Goal: Task Accomplishment & Management: Manage account settings

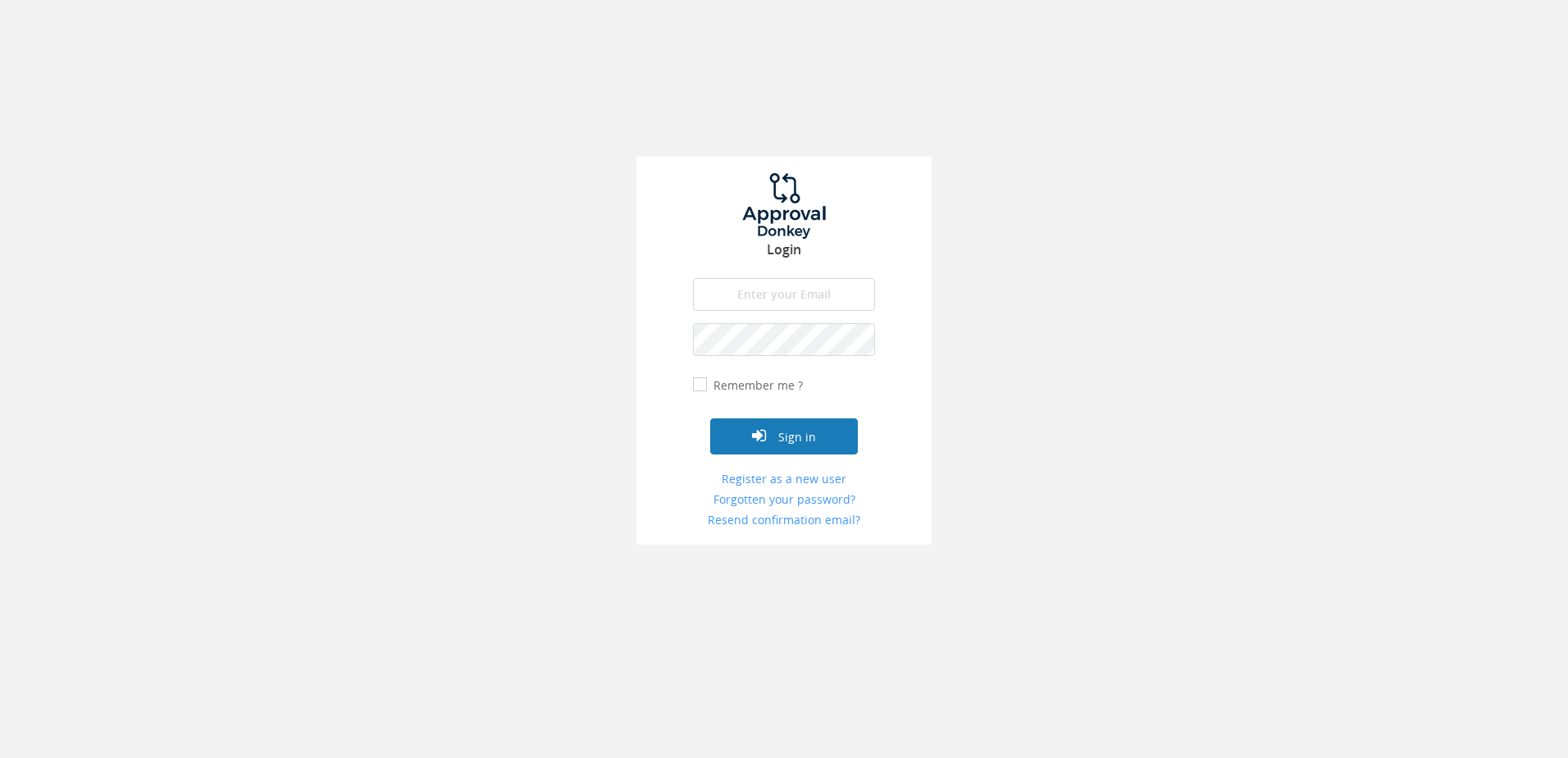
type input "[PERSON_NAME][EMAIL_ADDRESS][DOMAIN_NAME]"
click at [794, 438] on button "Sign in" at bounding box center [784, 437] width 148 height 36
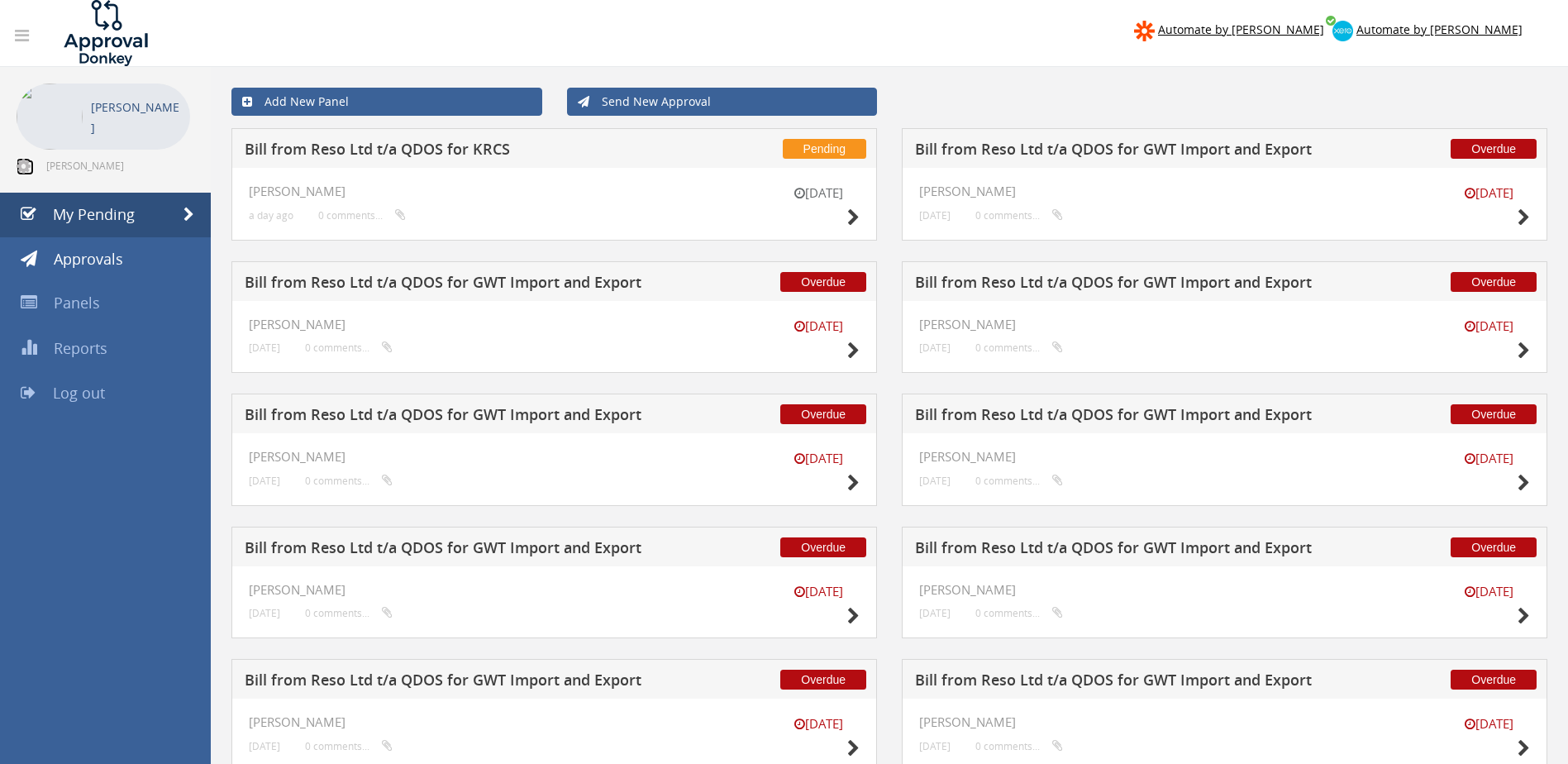
click at [30, 170] on icon at bounding box center [24, 165] width 14 height 17
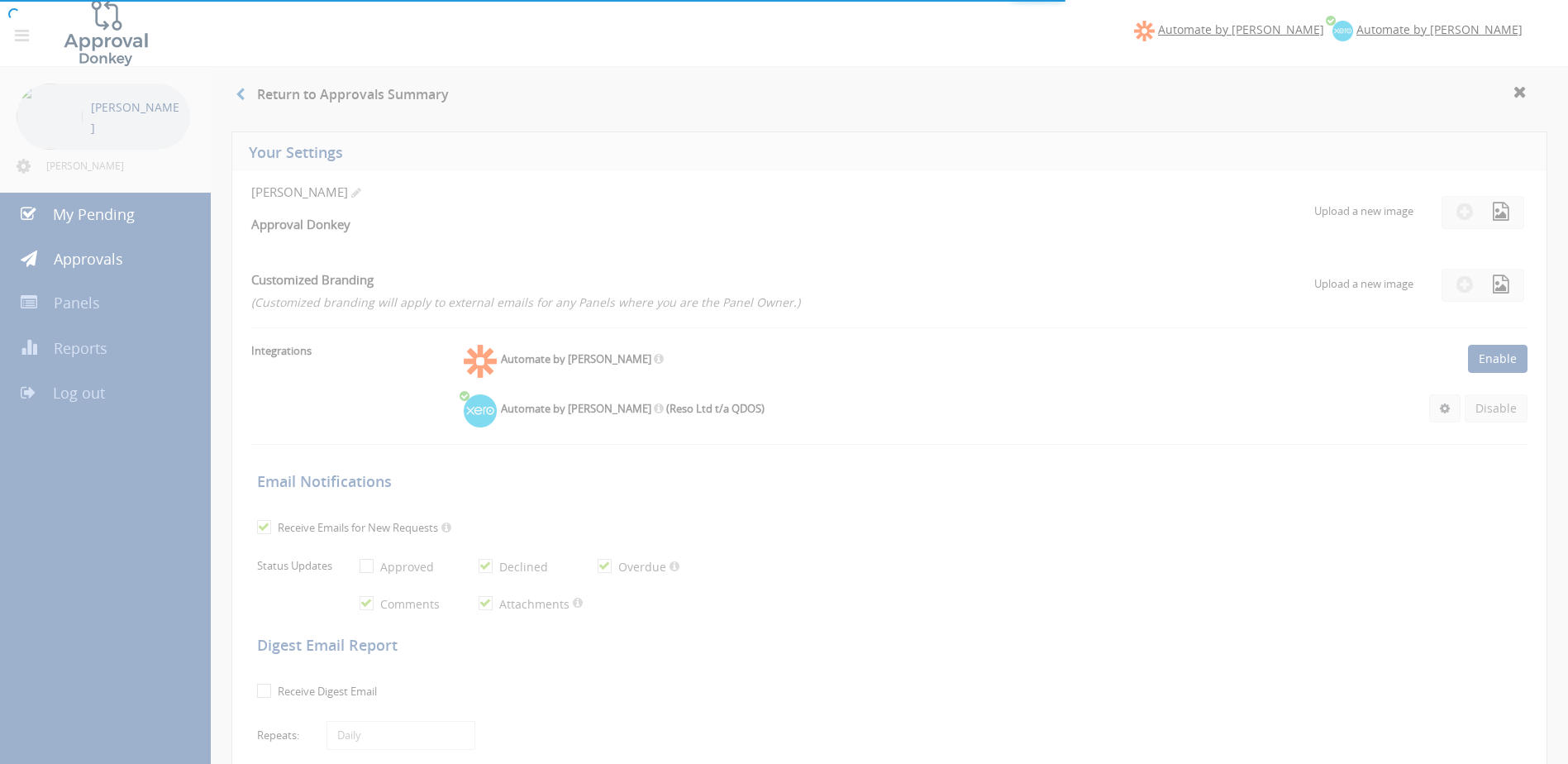
checkbox input "true"
select select "number:1"
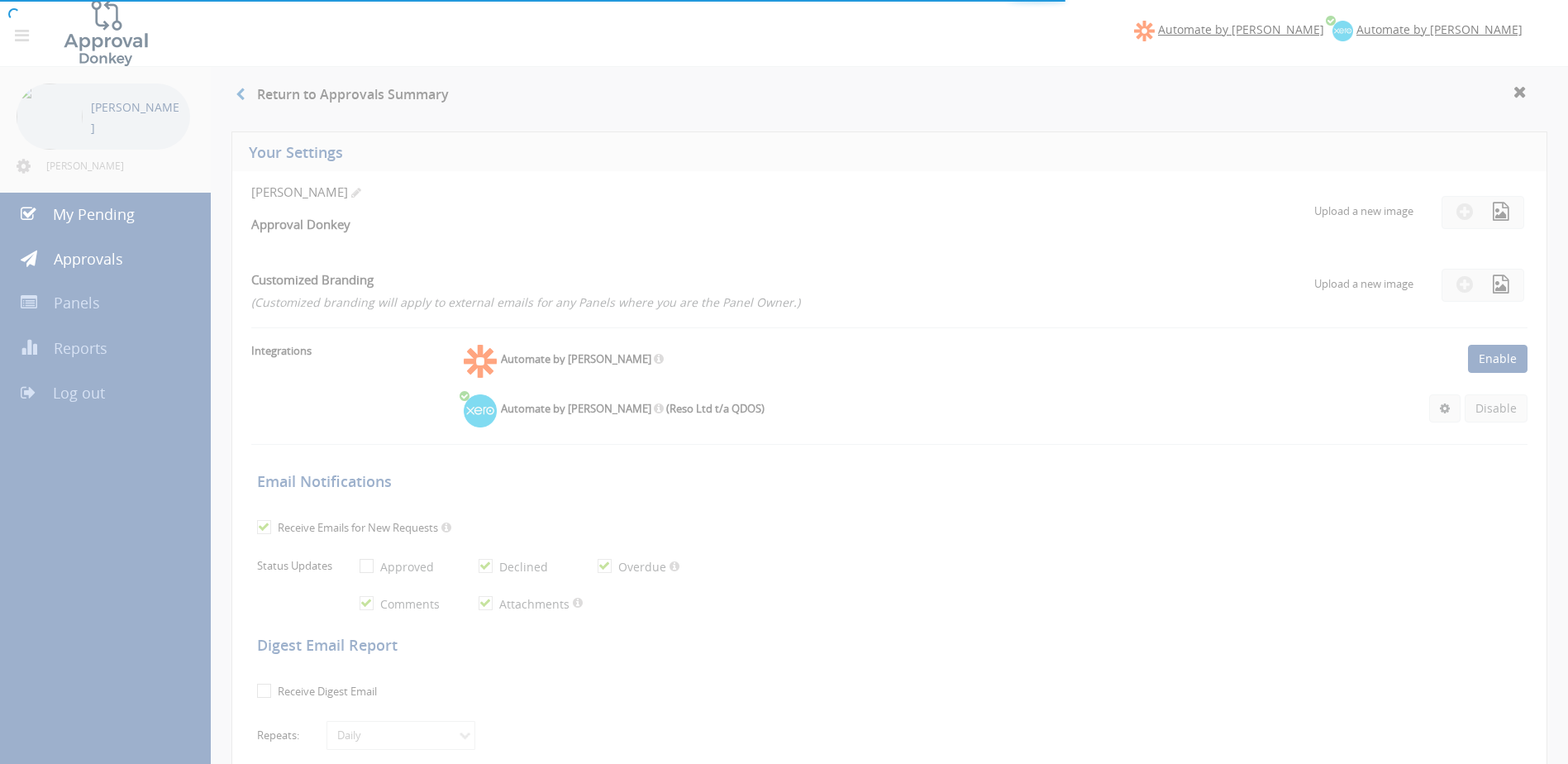
checkbox input "true"
type input "[DATE]"
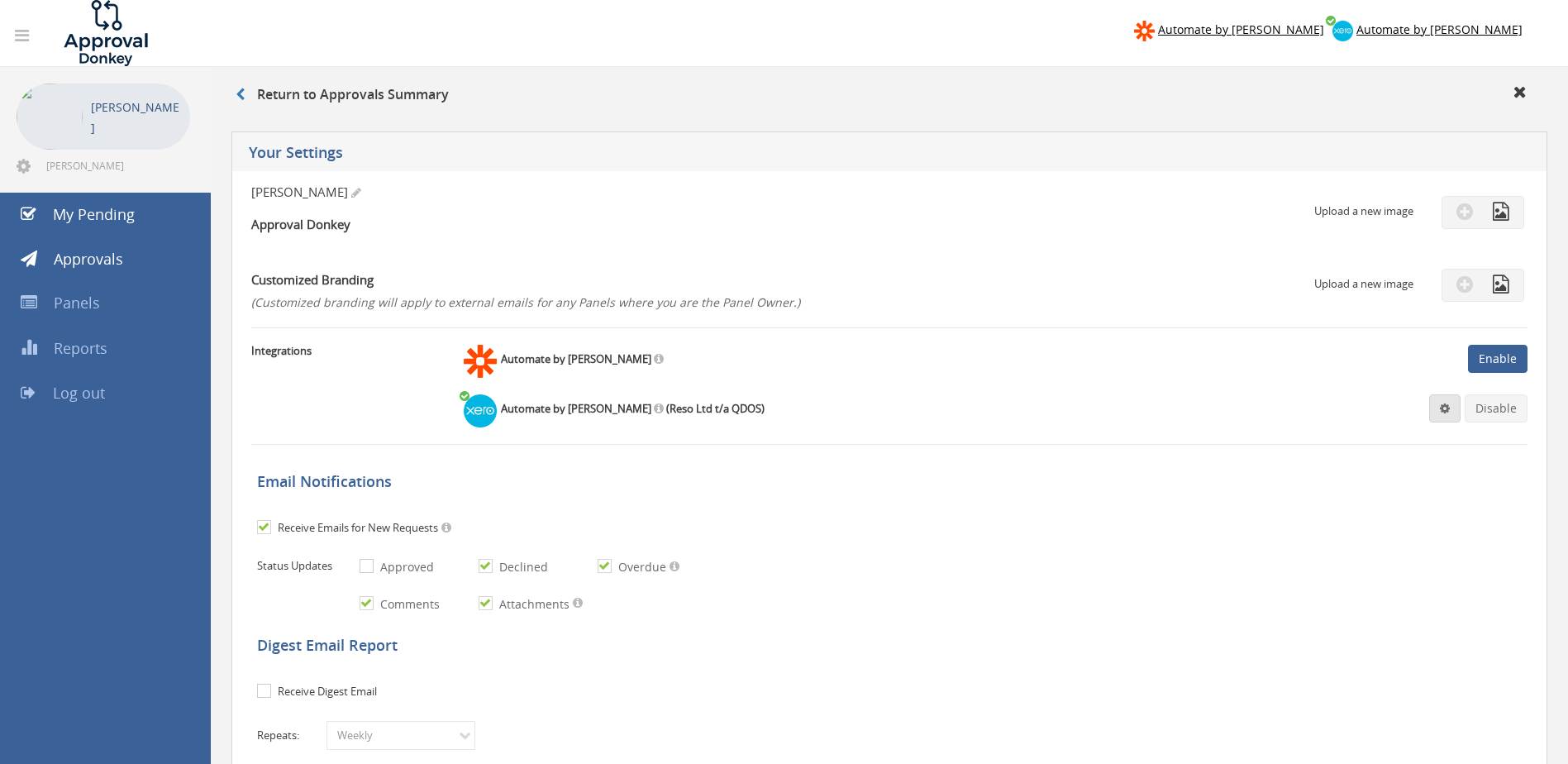
click at [1449, 408] on span at bounding box center [1444, 408] width 10 height 11
click at [1357, 435] on link "Settings" at bounding box center [1395, 439] width 126 height 25
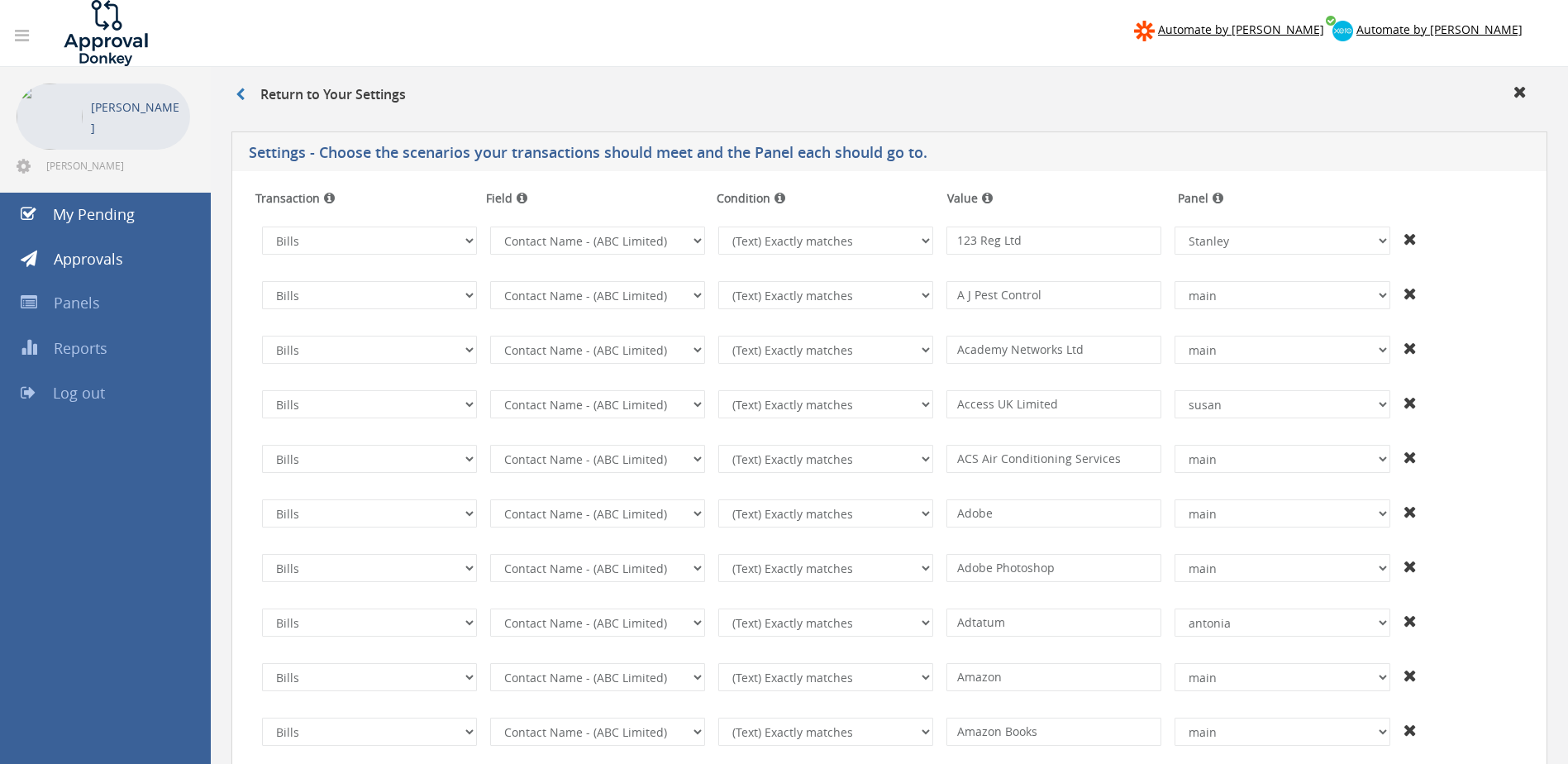
scroll to position [3023, 0]
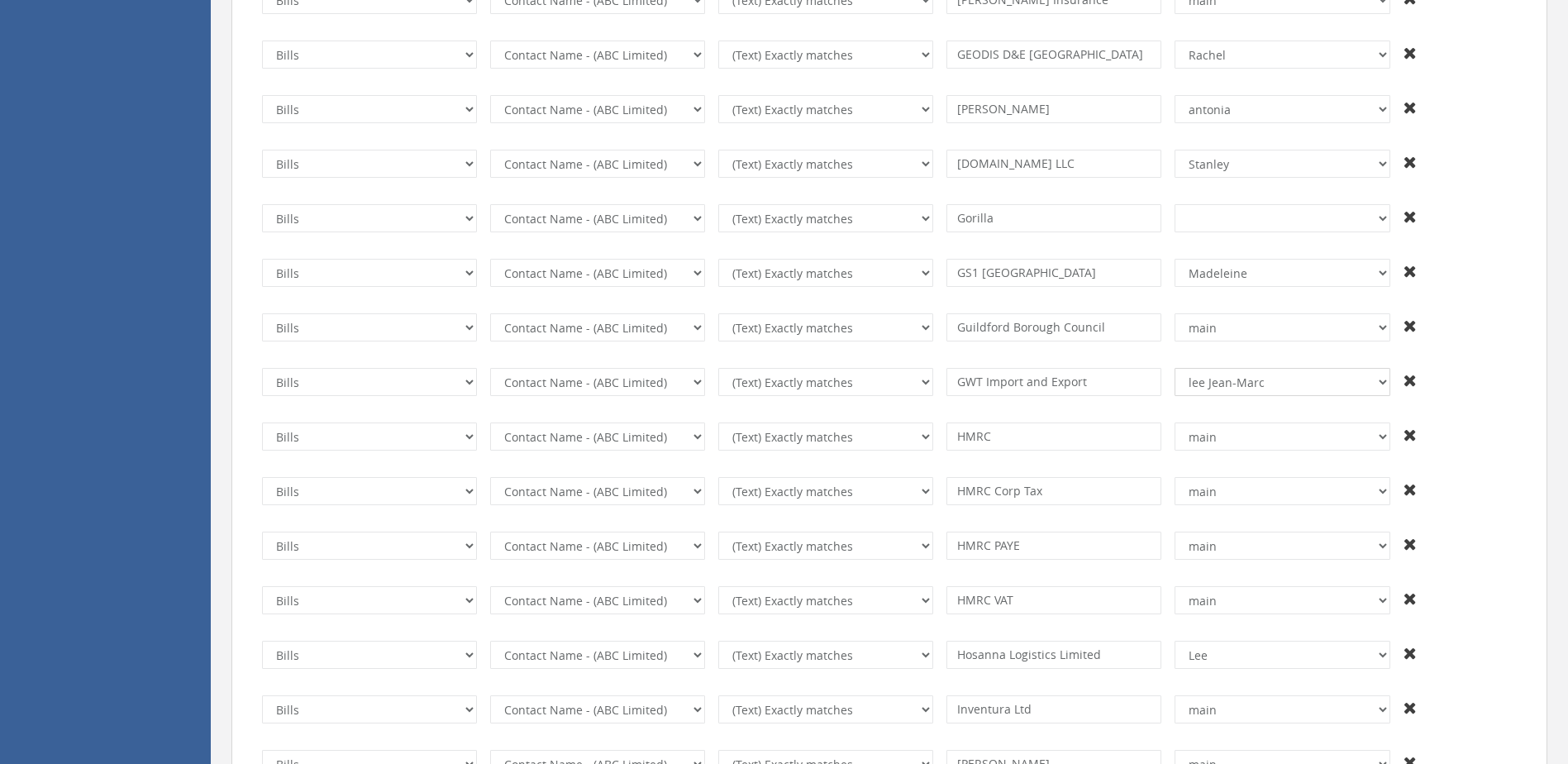
click at [1386, 382] on select "+And Paige antonia Greg and Rachel greg Shahd lee Jean-Marc Lee Rachel Togi Tog…" at bounding box center [1282, 382] width 215 height 28
click at [1483, 381] on td at bounding box center [1460, 382] width 127 height 41
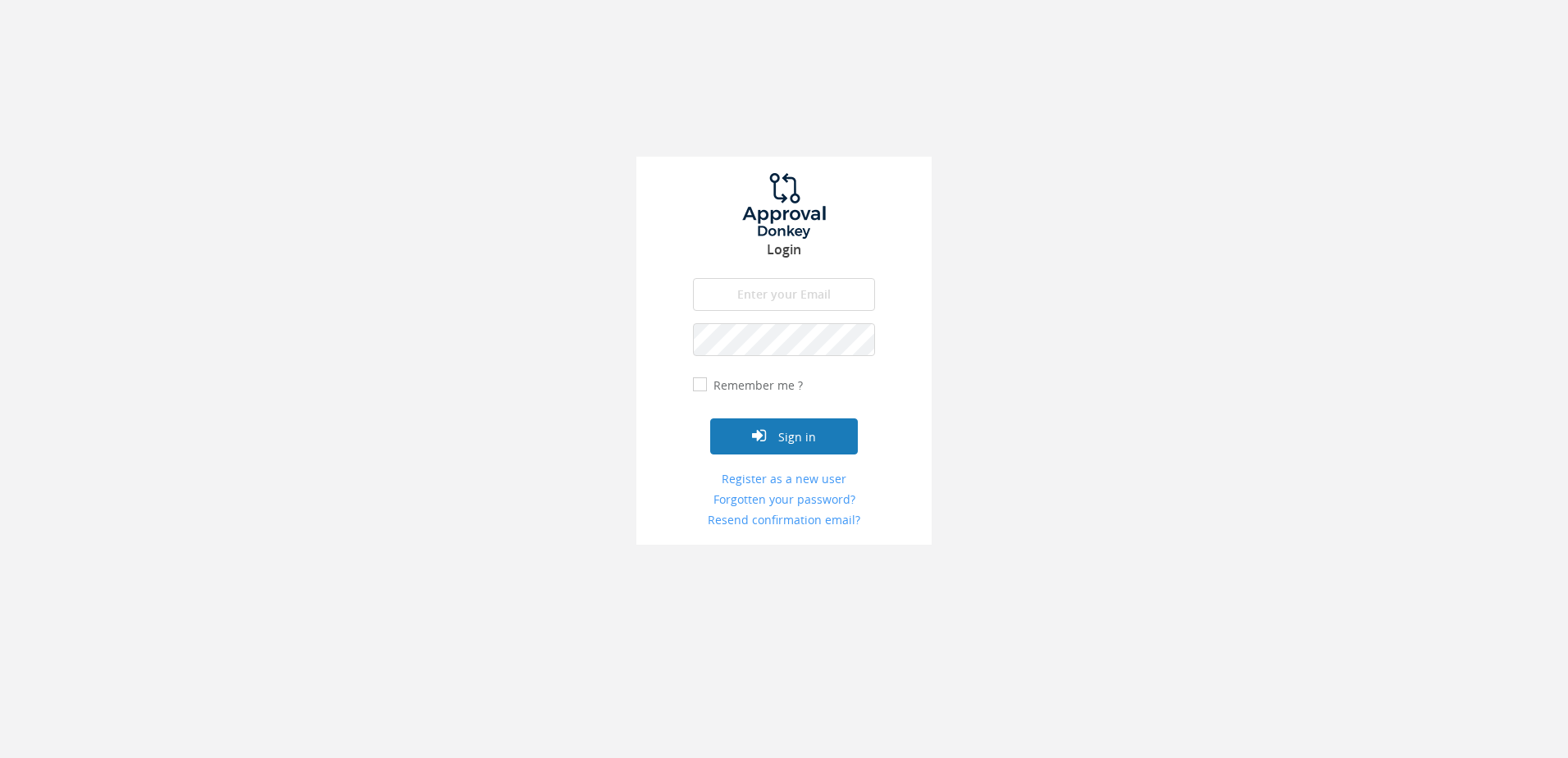
type input "[PERSON_NAME][EMAIL_ADDRESS][DOMAIN_NAME]"
click at [780, 419] on button "Sign in" at bounding box center [784, 437] width 148 height 36
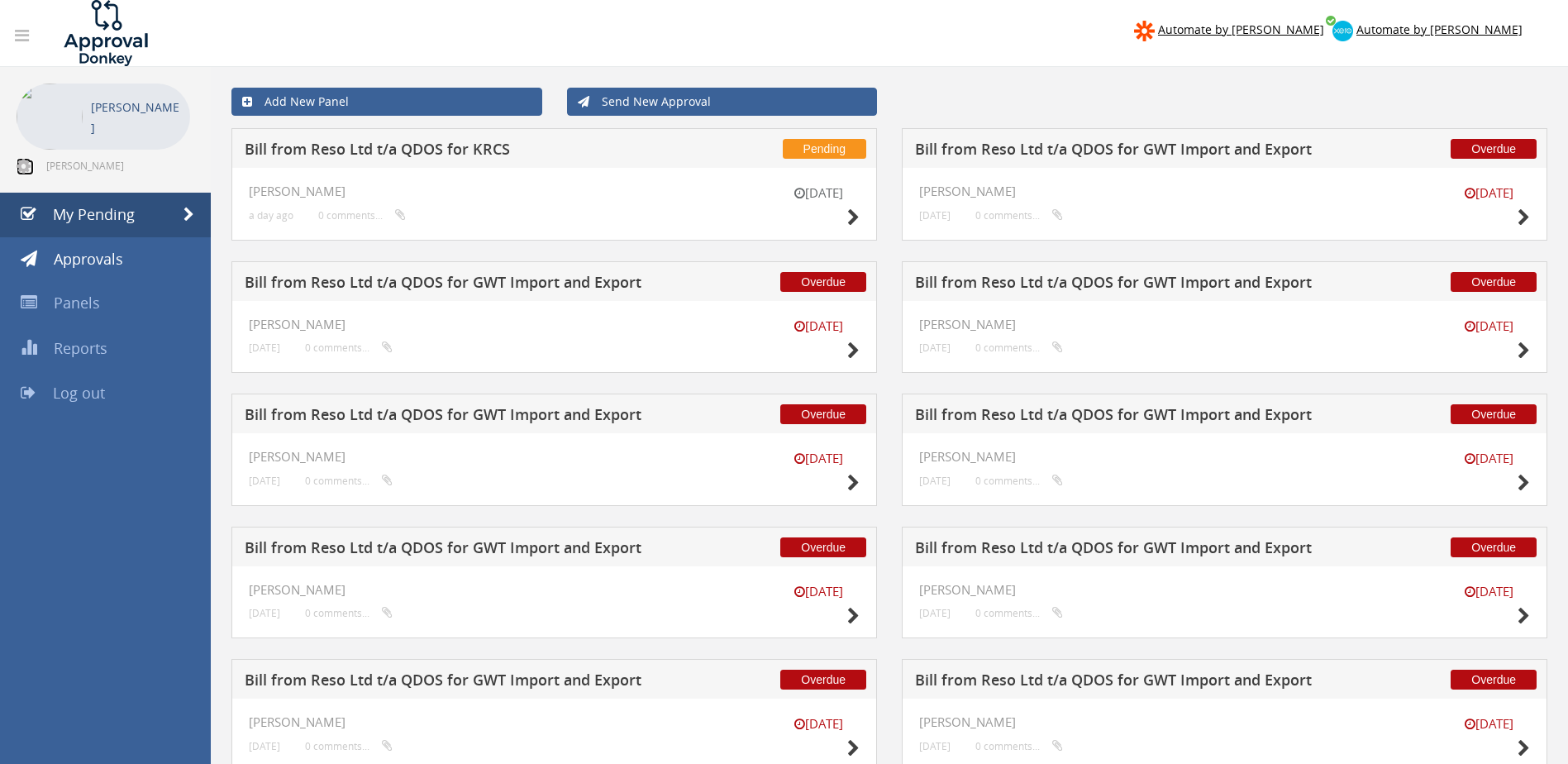
click at [23, 167] on icon at bounding box center [24, 165] width 14 height 17
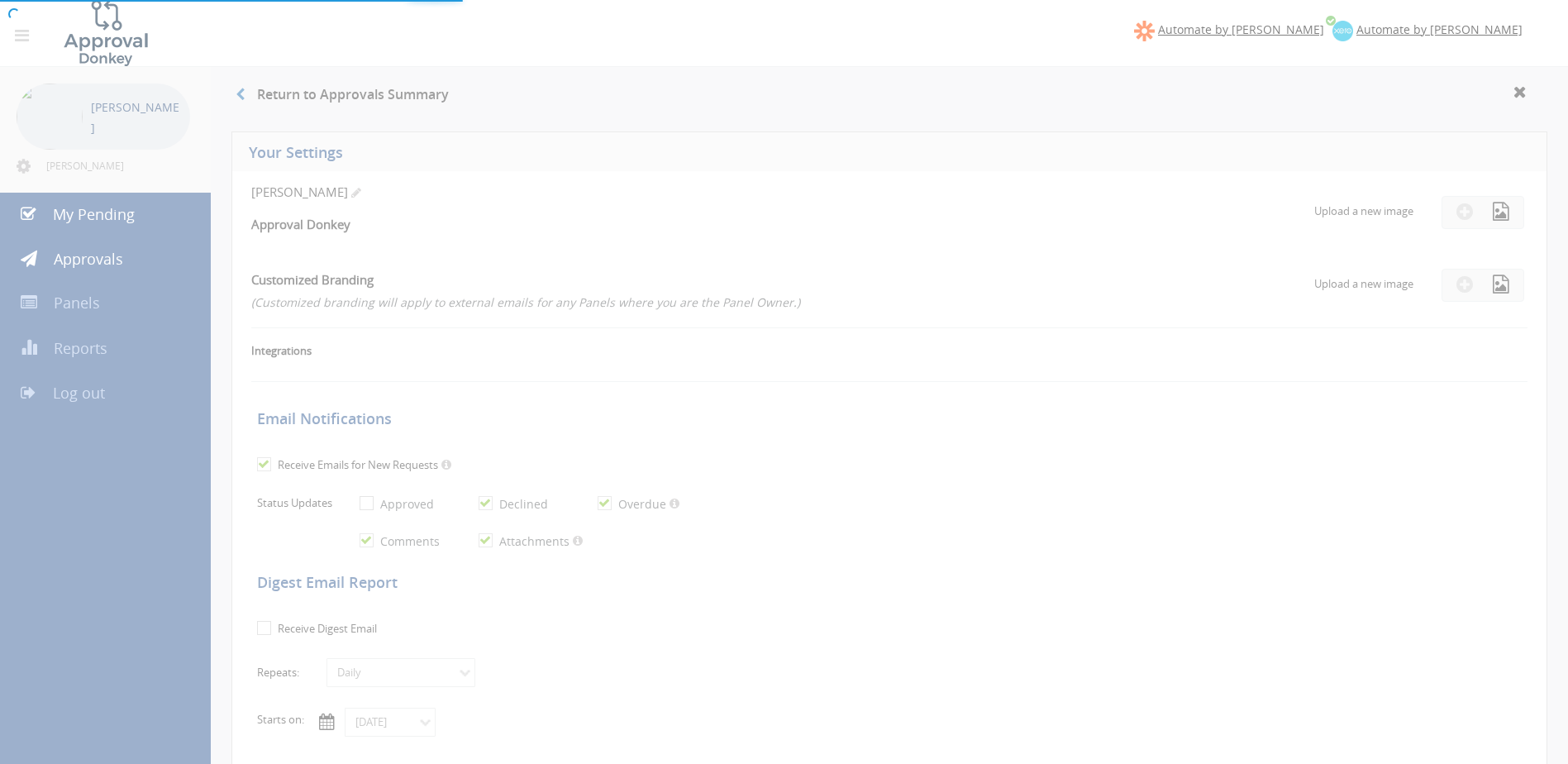
checkbox input "true"
select select "number:1"
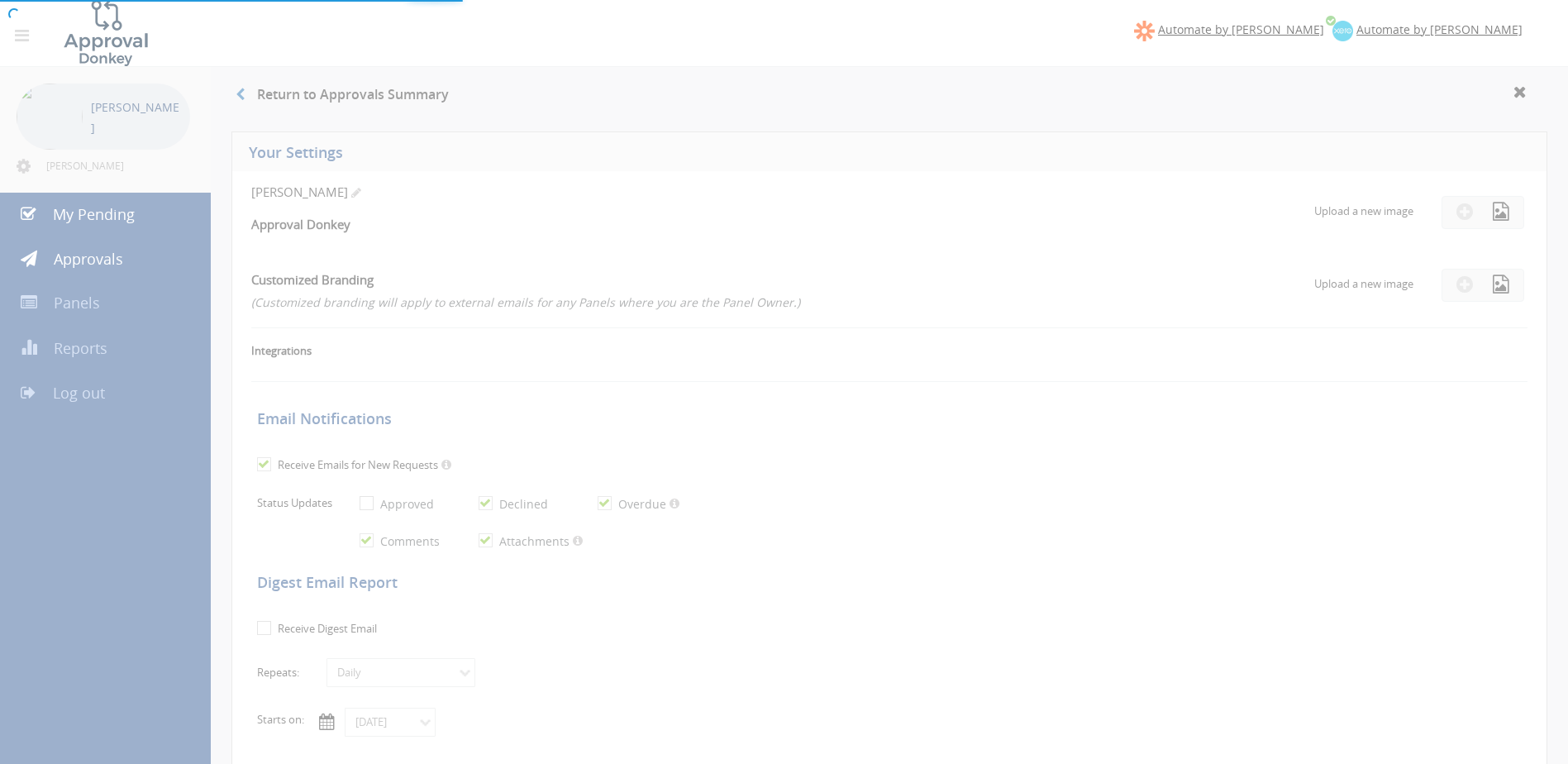
checkbox input "true"
type input "[DATE]"
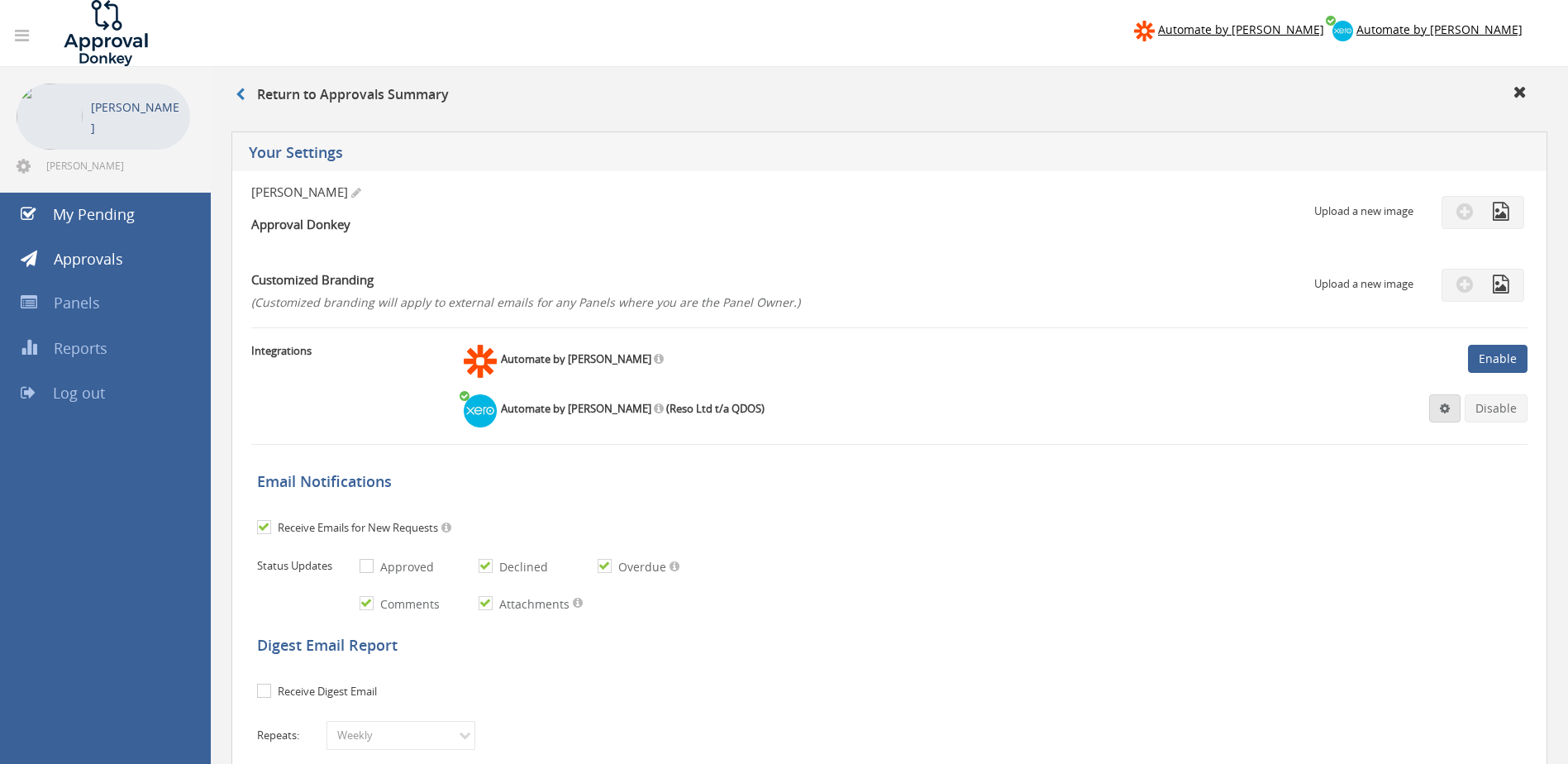
click at [1447, 410] on span at bounding box center [1444, 408] width 10 height 11
click at [1371, 432] on link "Settings" at bounding box center [1395, 439] width 126 height 25
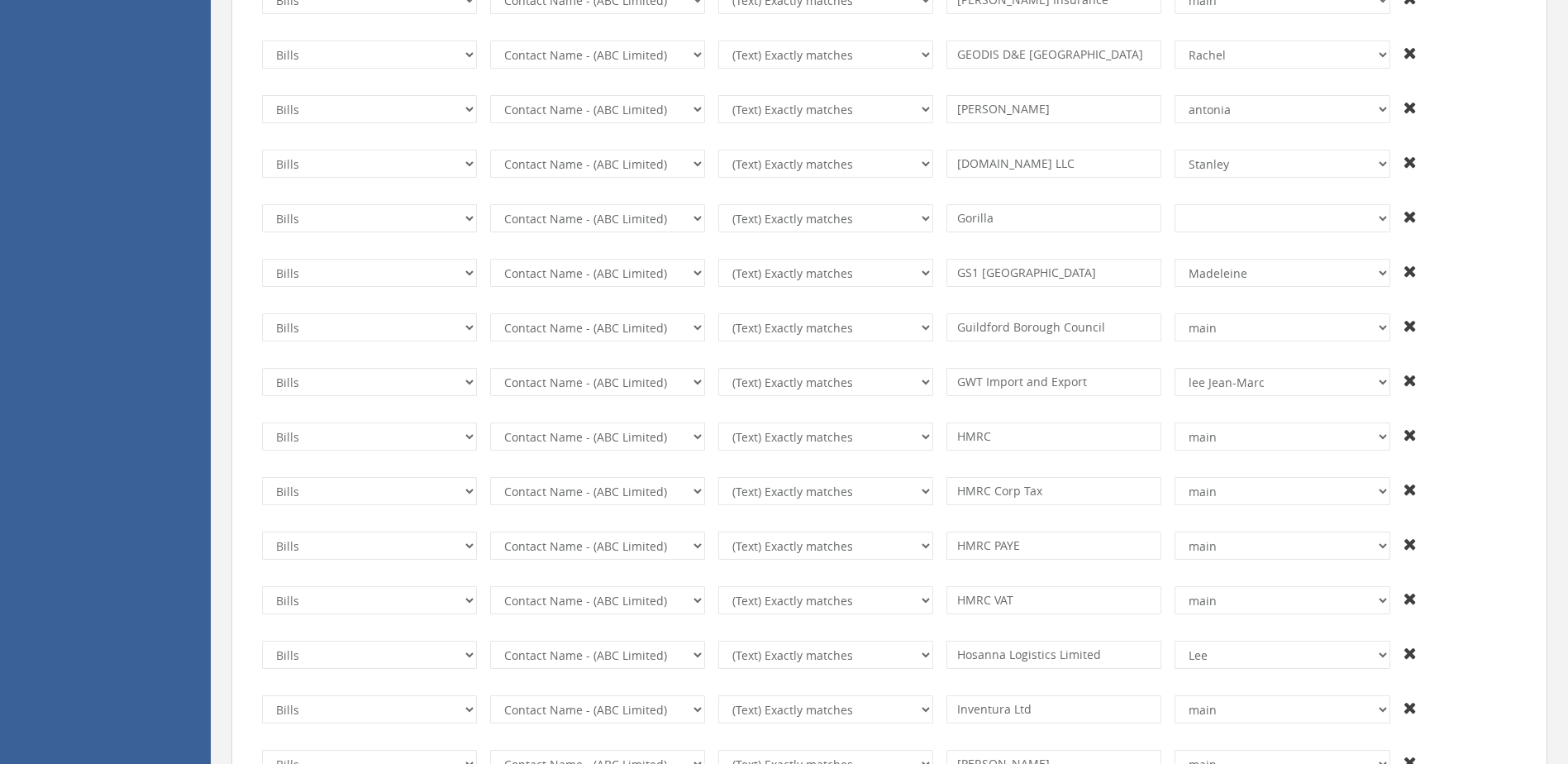
scroll to position [4551, 0]
drag, startPoint x: 1500, startPoint y: 249, endPoint x: 1499, endPoint y: 215, distance: 34.0
click at [1500, 246] on td "Invoices Bills Credit Notes Purchase Orders The transaction is required. Invoic…" at bounding box center [889, 273] width 1281 height 54
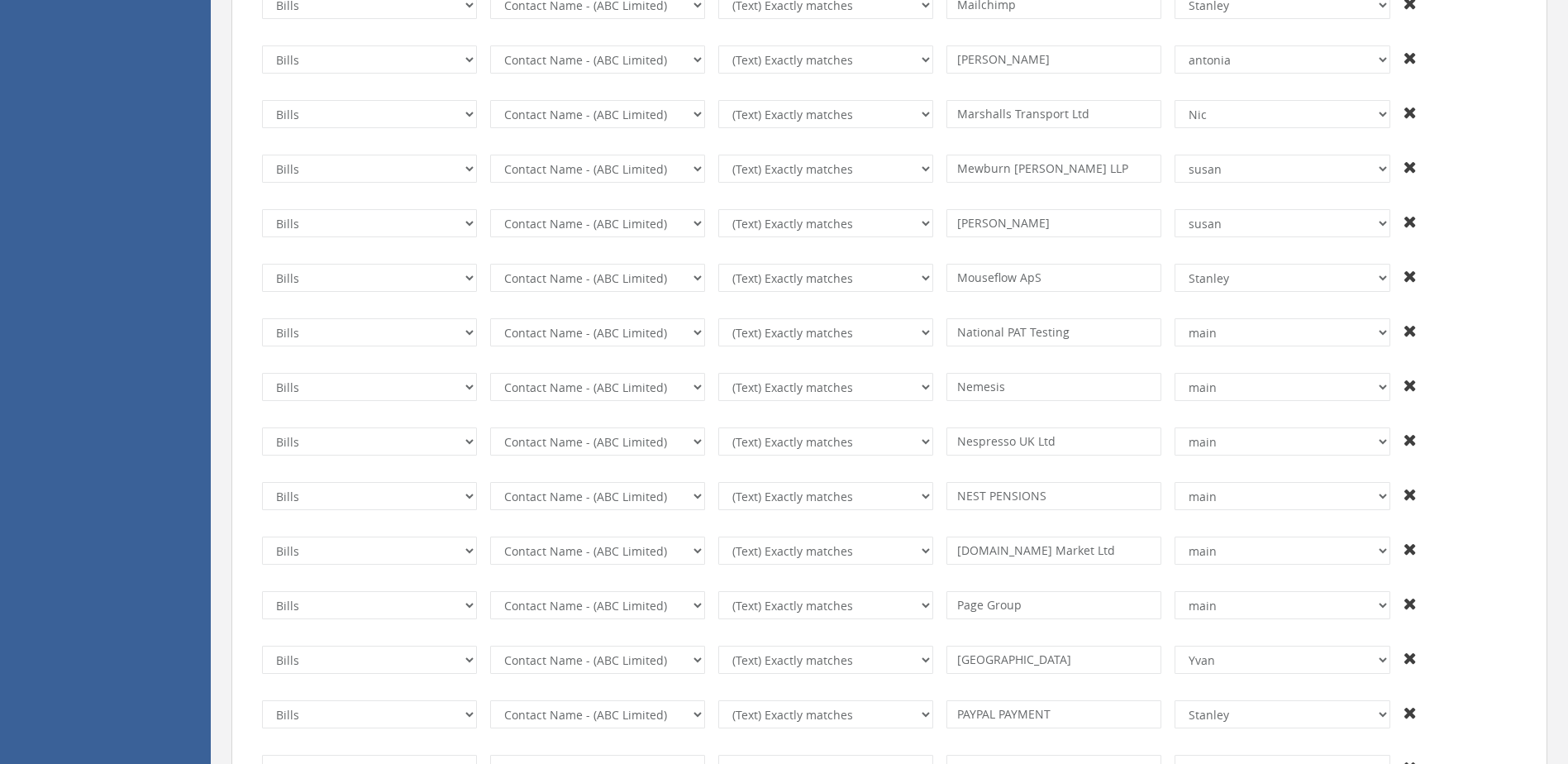
click at [1493, 202] on td at bounding box center [1460, 222] width 127 height 41
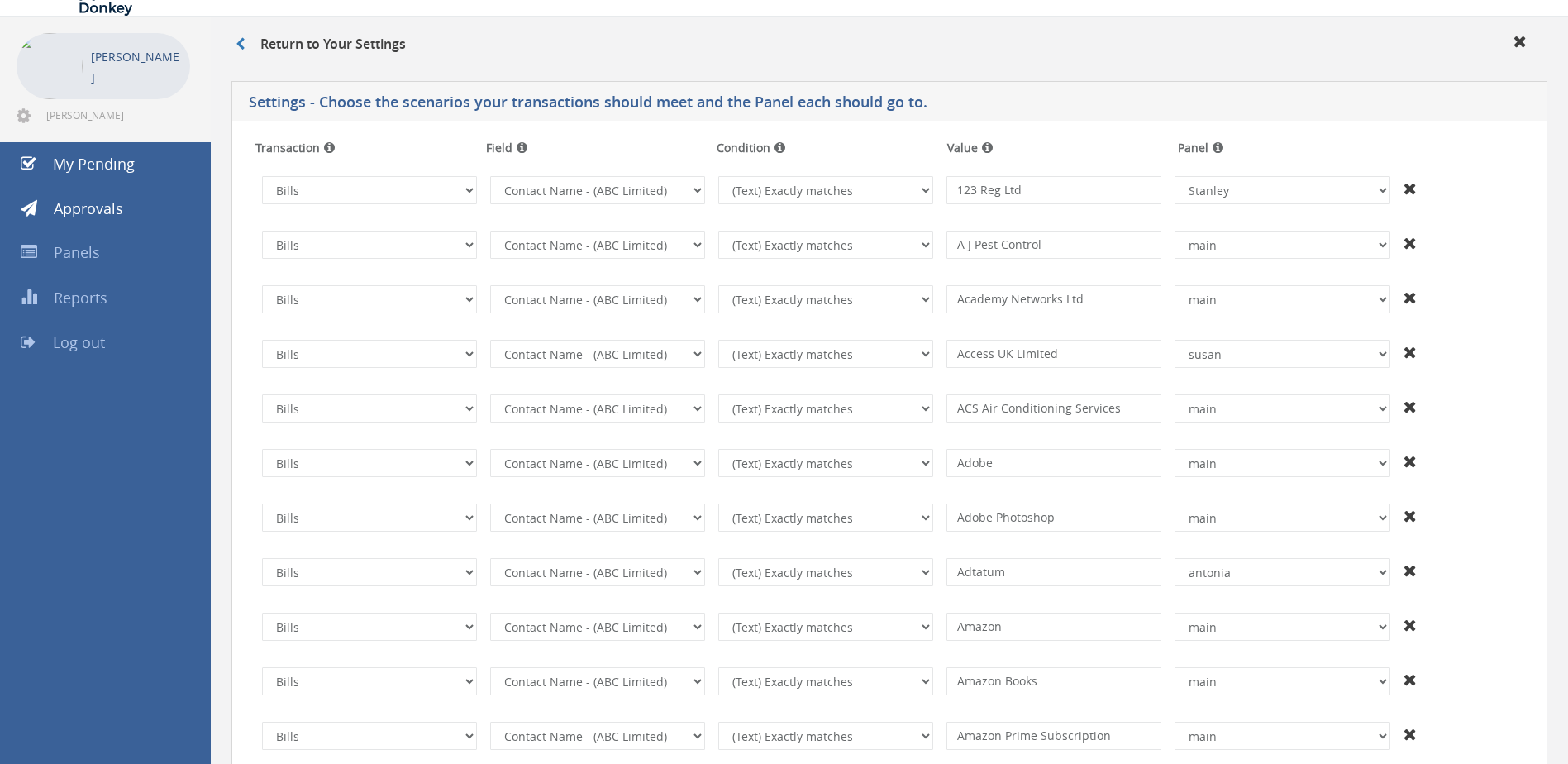
scroll to position [0, 0]
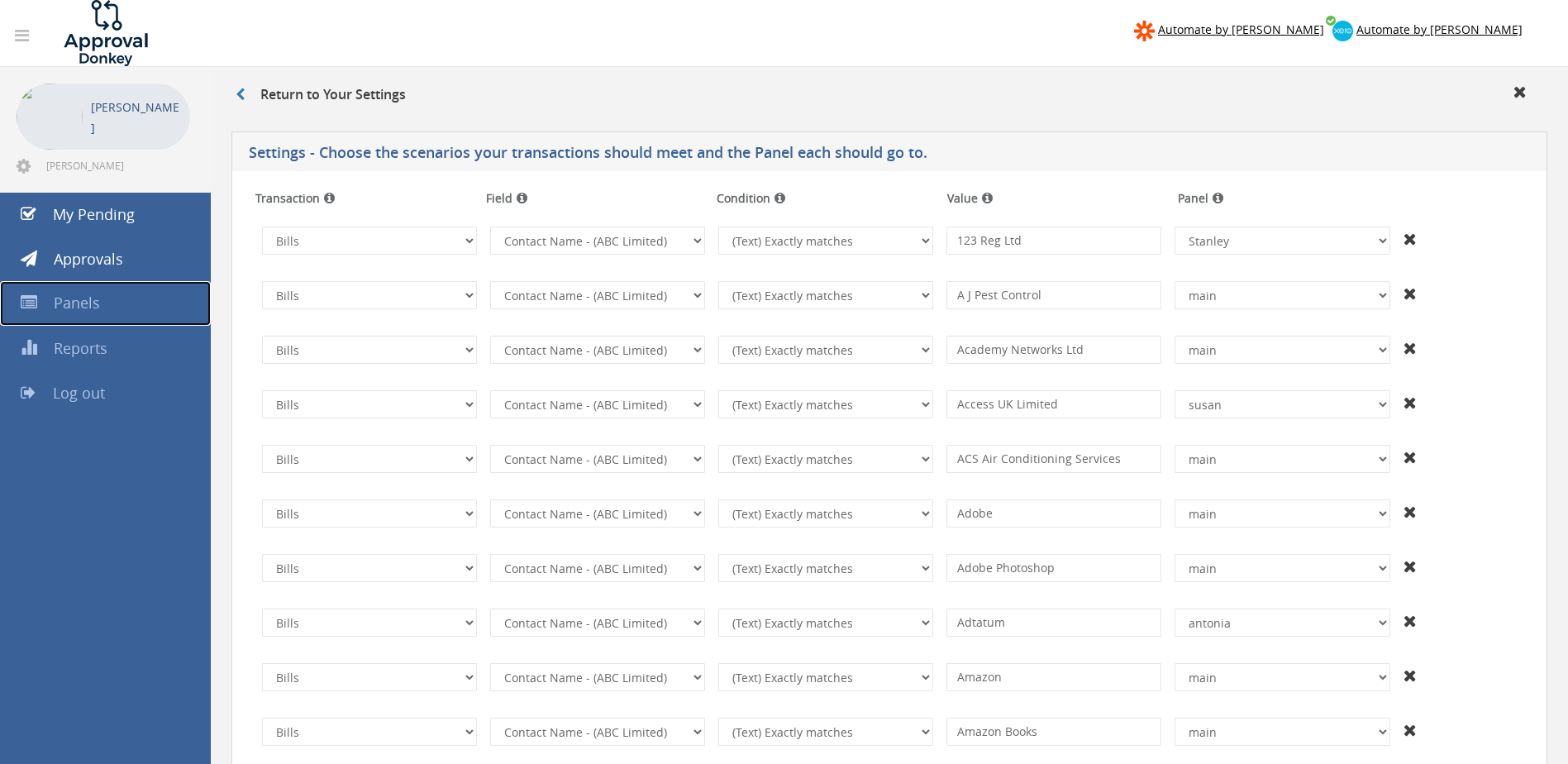
click at [72, 305] on span "Panels" at bounding box center [76, 302] width 46 height 20
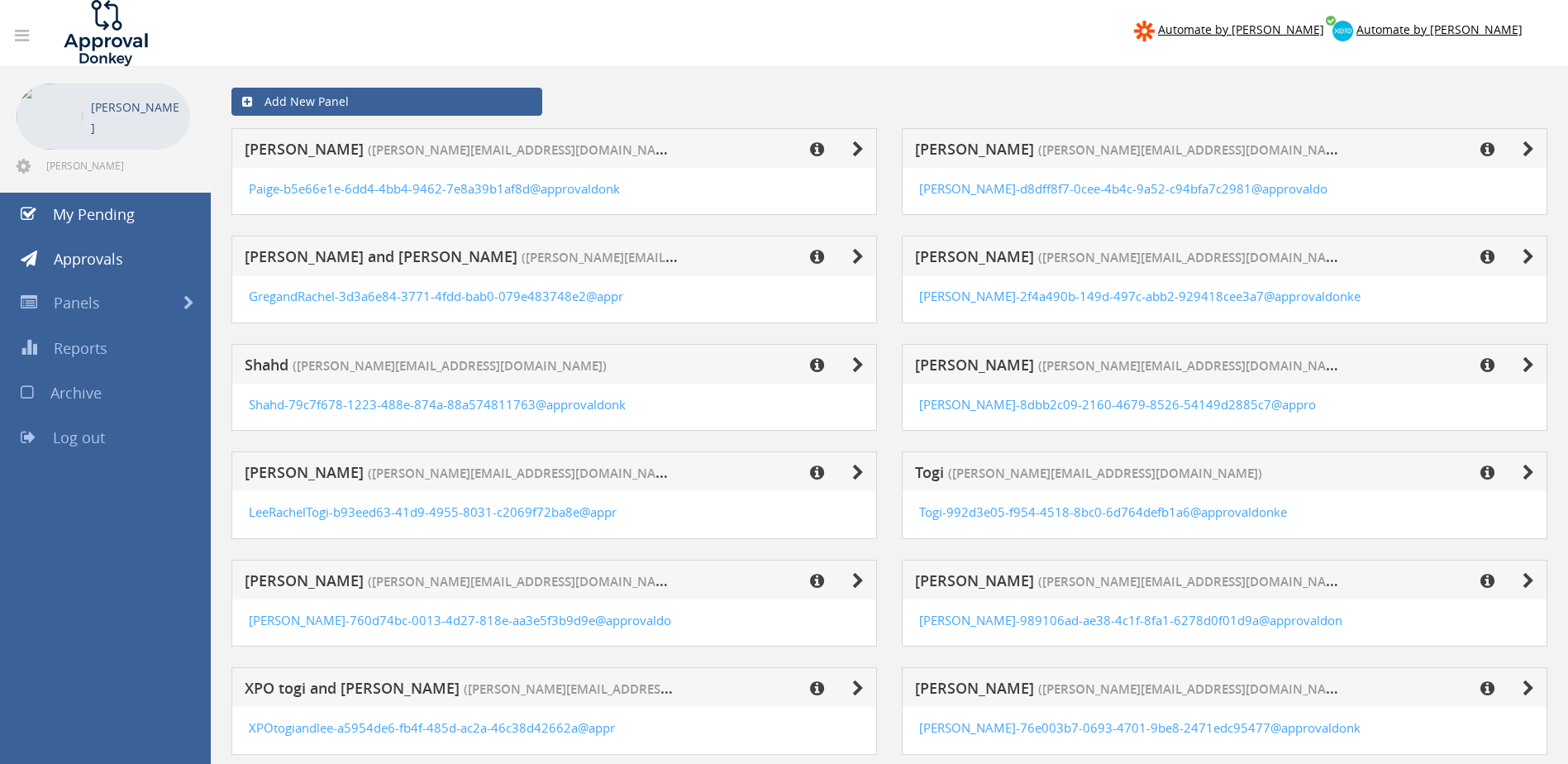
click at [979, 362] on span "[PERSON_NAME]" at bounding box center [975, 364] width 119 height 20
click at [1527, 367] on icon at bounding box center [1528, 365] width 11 height 17
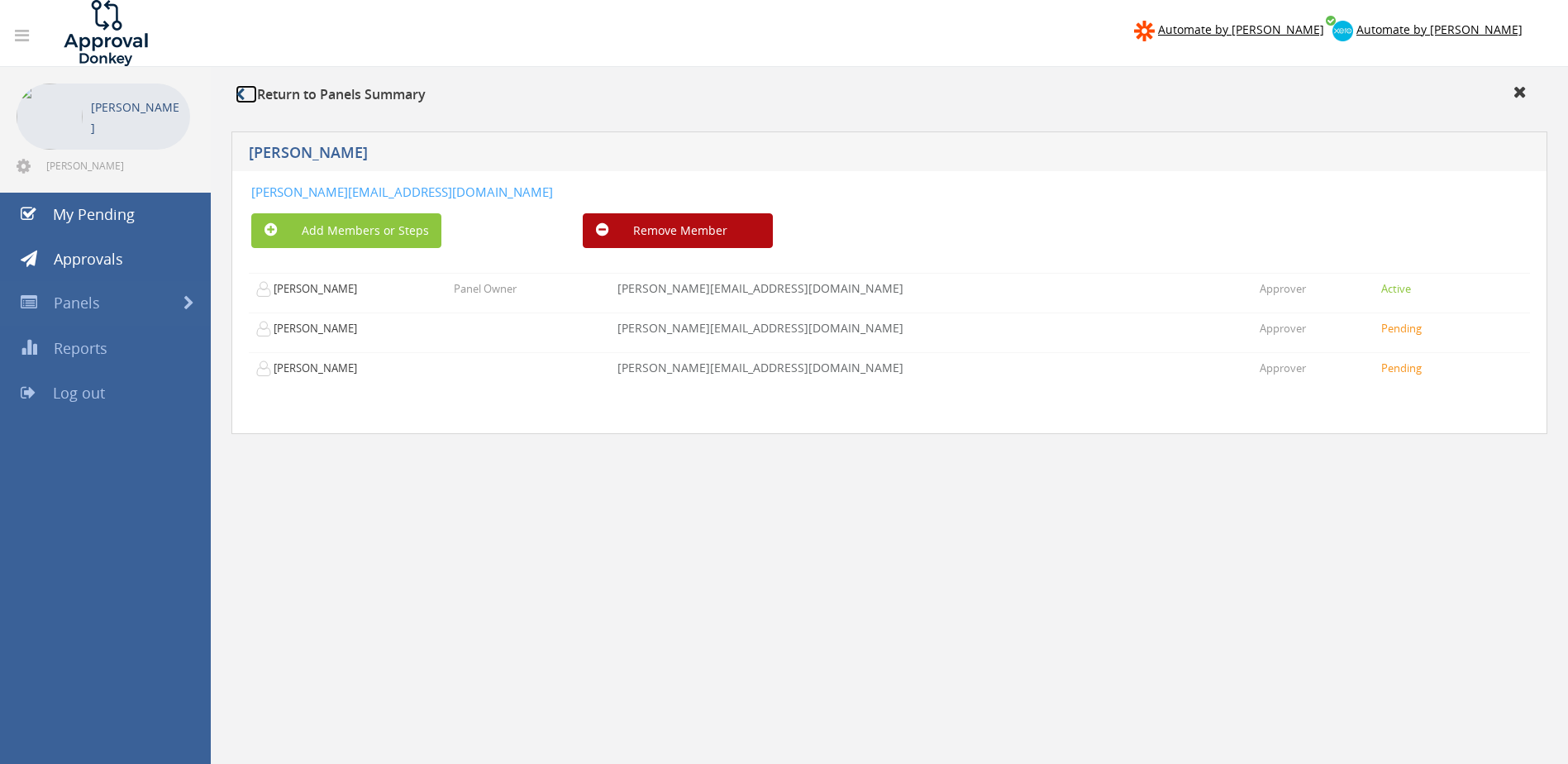
click at [240, 95] on icon at bounding box center [240, 94] width 9 height 13
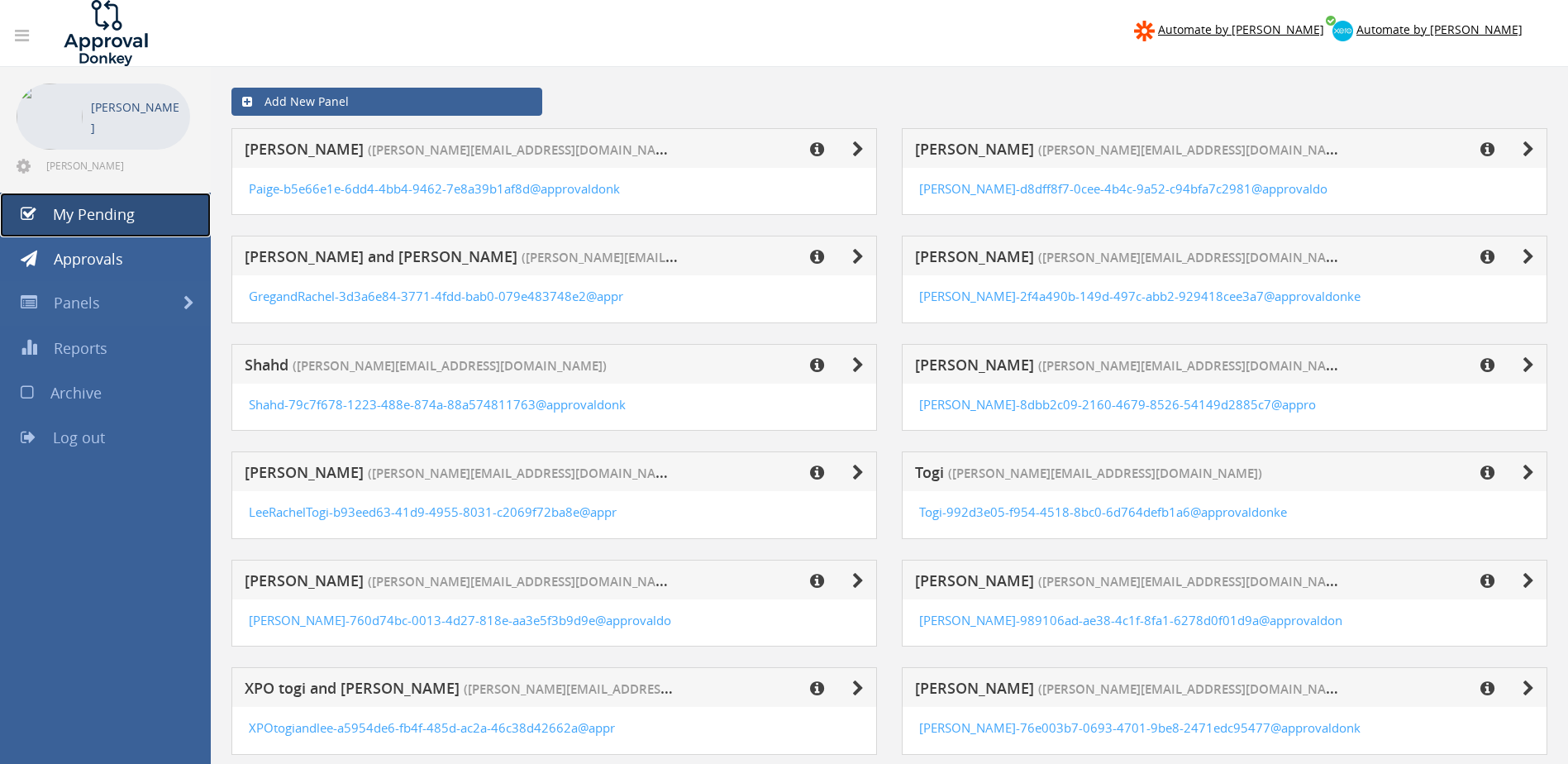
click at [68, 212] on span "My Pending" at bounding box center [94, 214] width 82 height 20
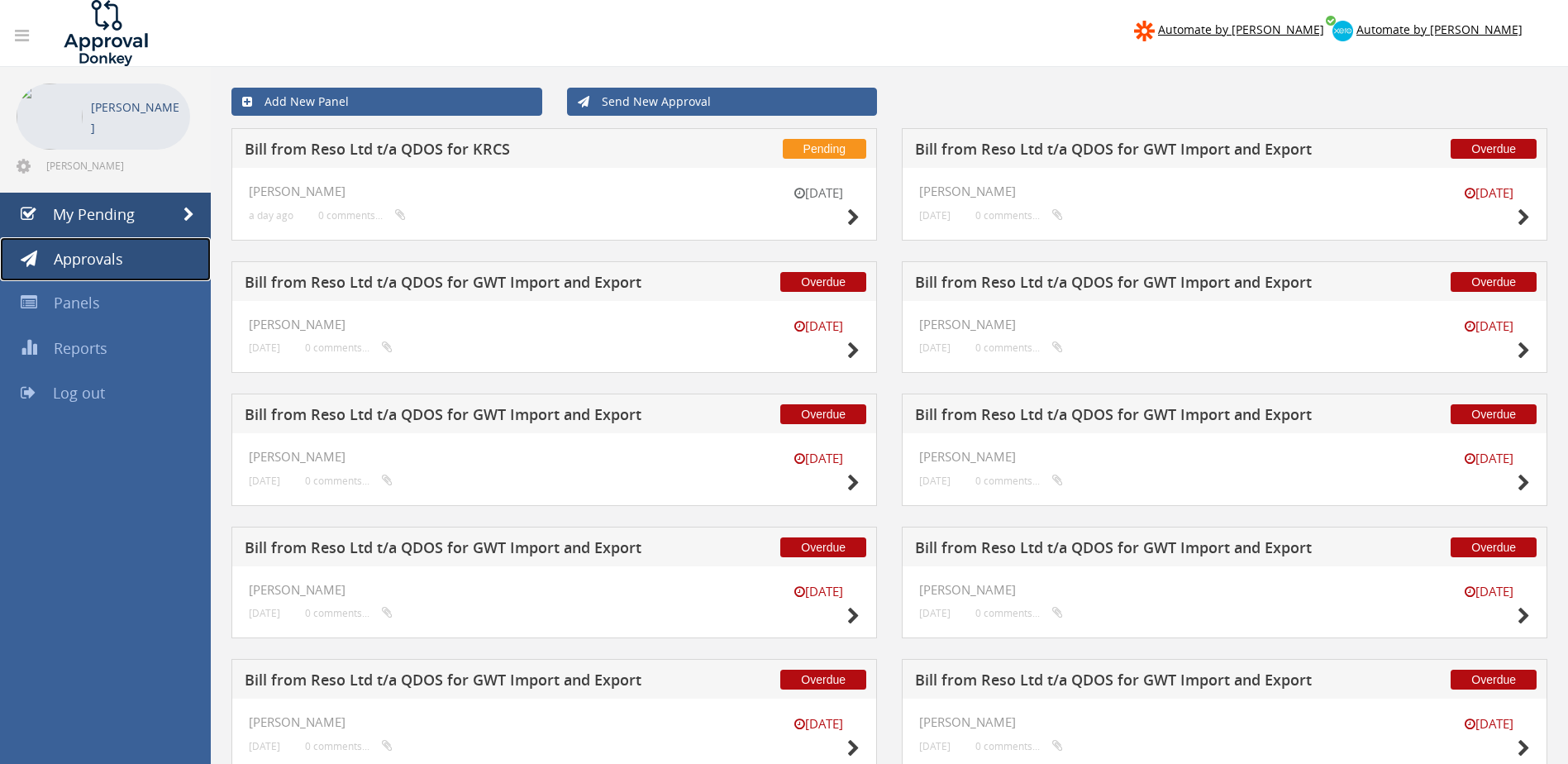
click at [120, 263] on span "Approvals" at bounding box center [88, 258] width 69 height 20
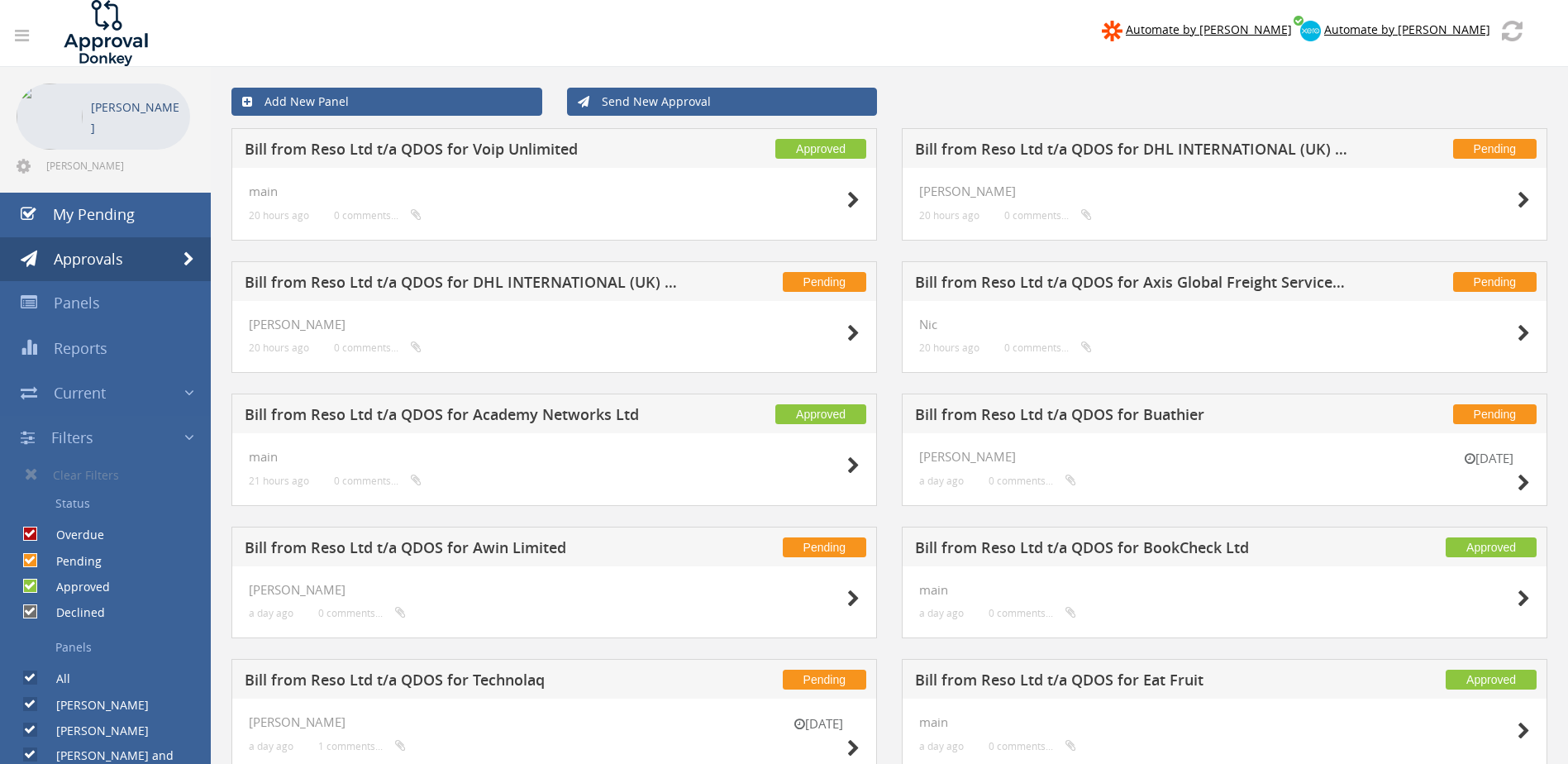
click at [29, 680] on input "All" at bounding box center [28, 678] width 10 height 11
checkbox input "false"
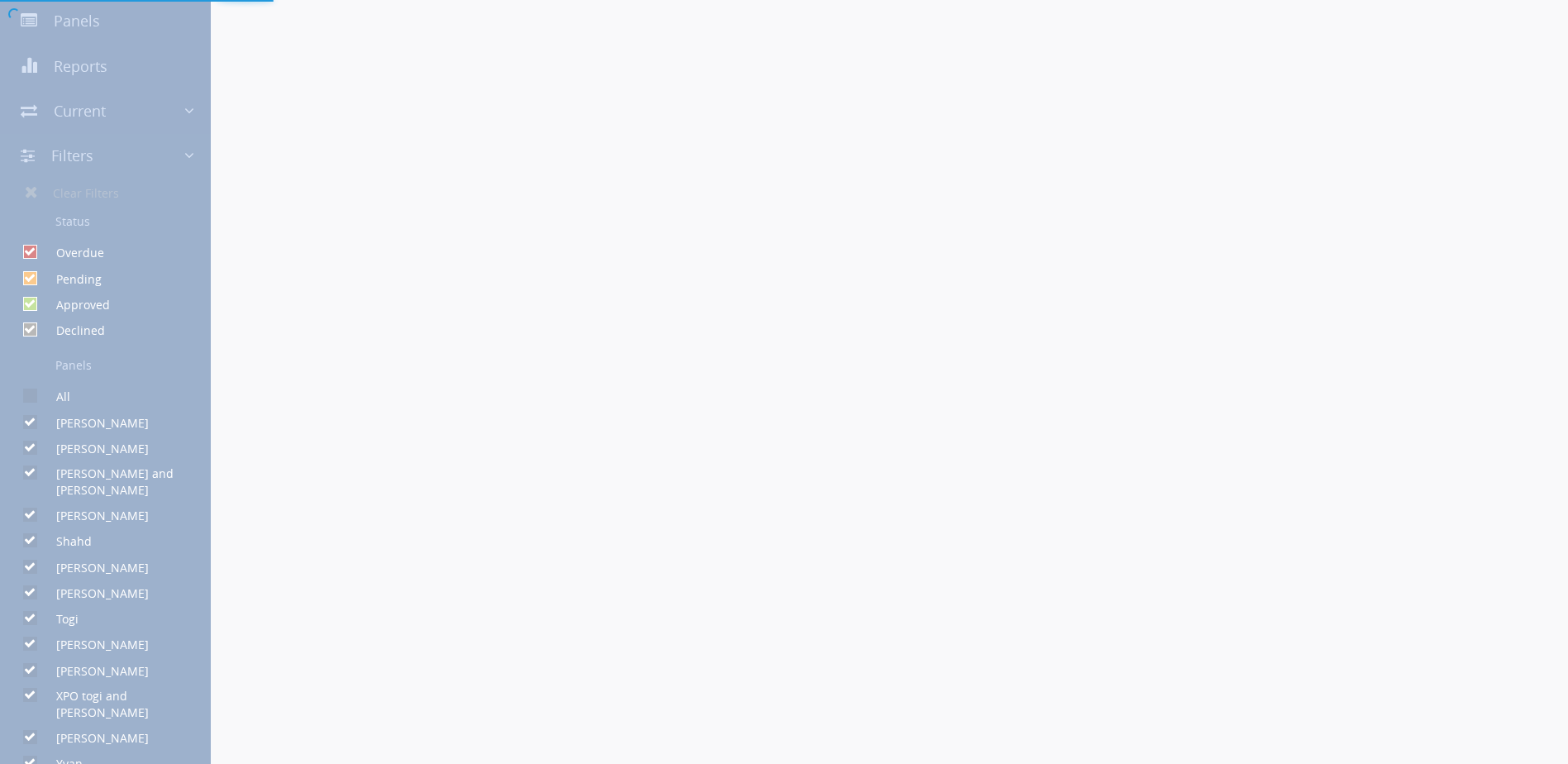
scroll to position [331, 0]
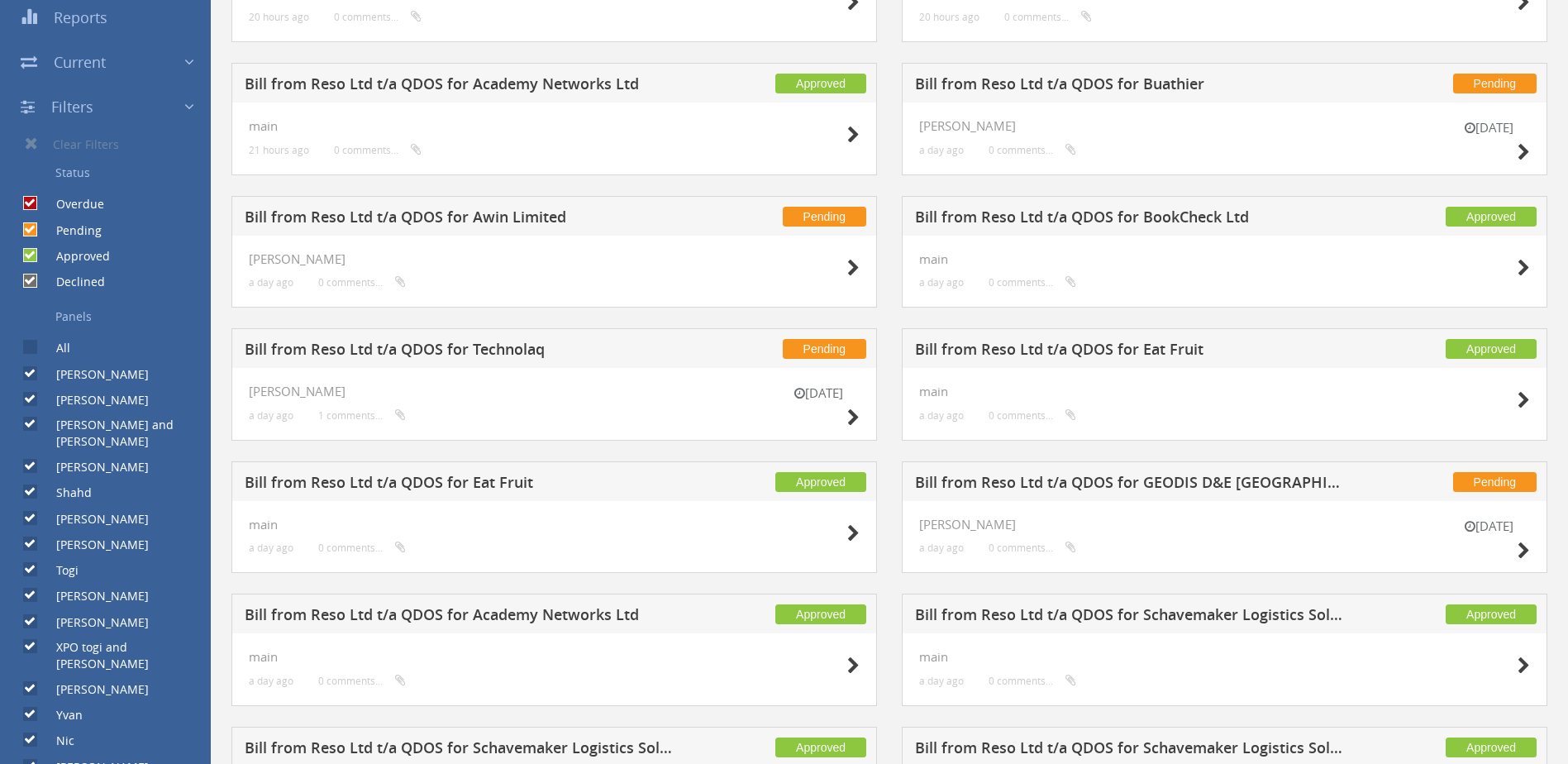
click at [31, 375] on input "[PERSON_NAME]" at bounding box center [28, 373] width 10 height 11
checkbox input "false"
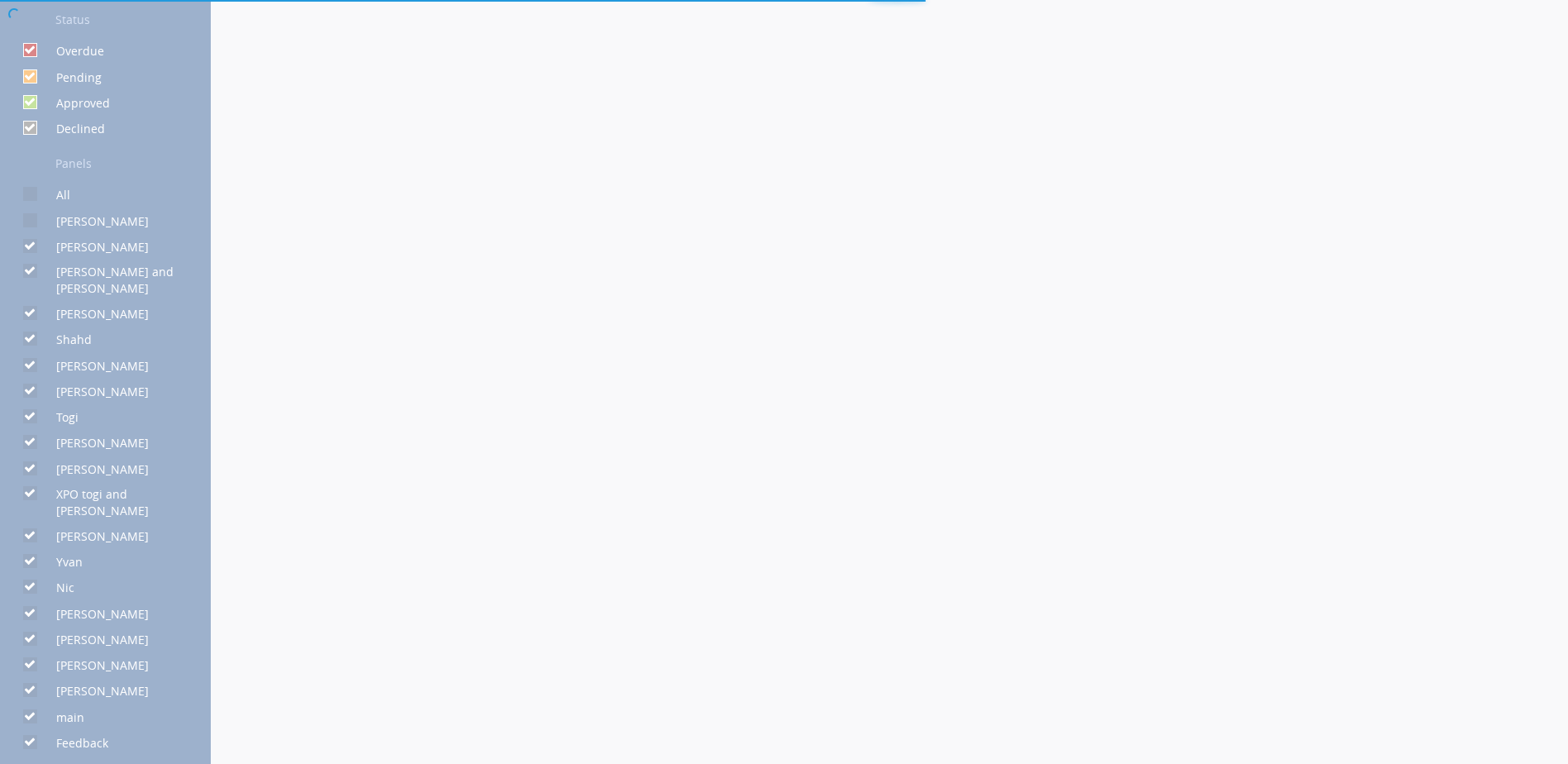
scroll to position [455, 0]
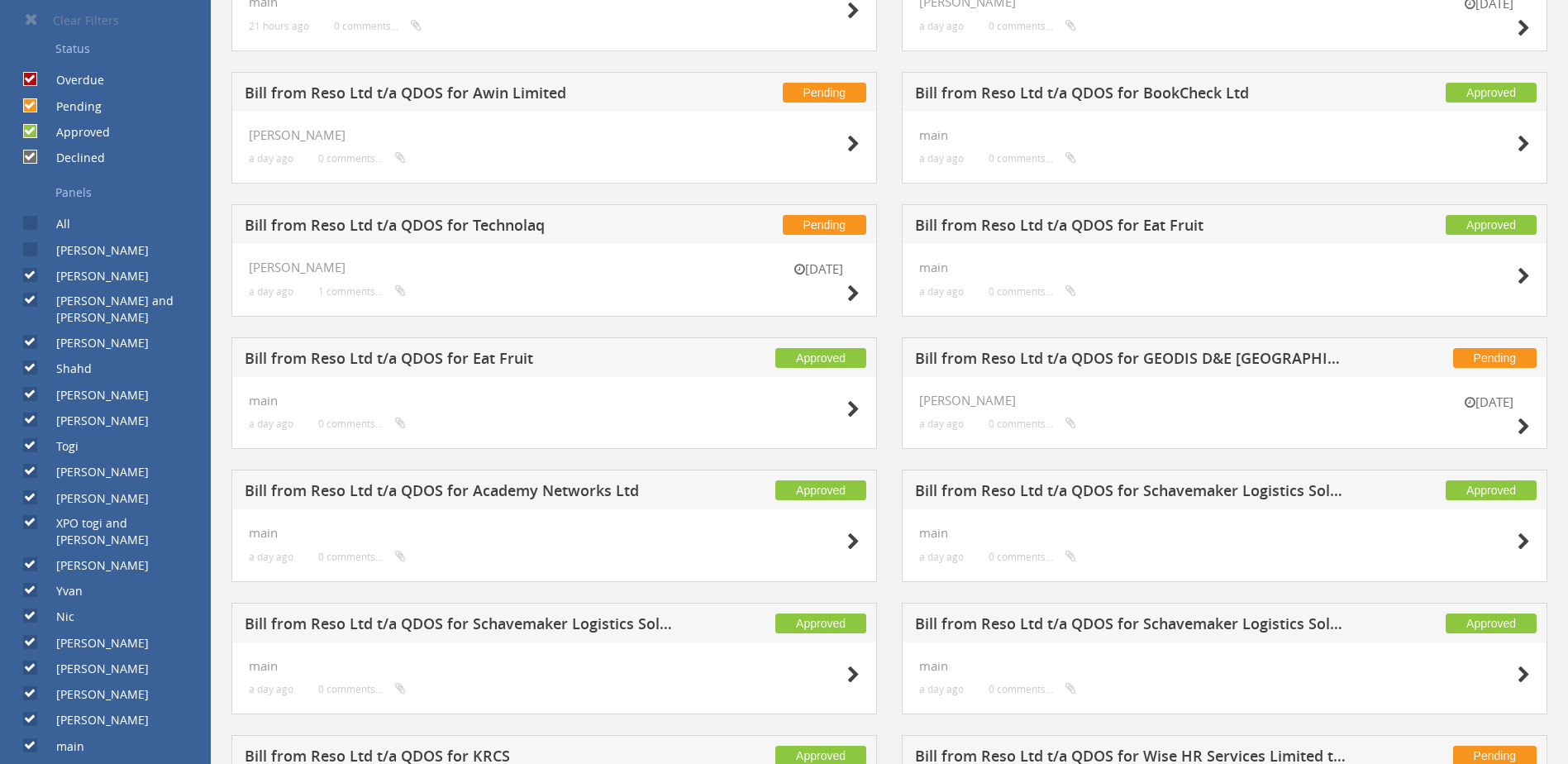
click at [30, 272] on input "[PERSON_NAME]" at bounding box center [28, 276] width 10 height 11
checkbox input "false"
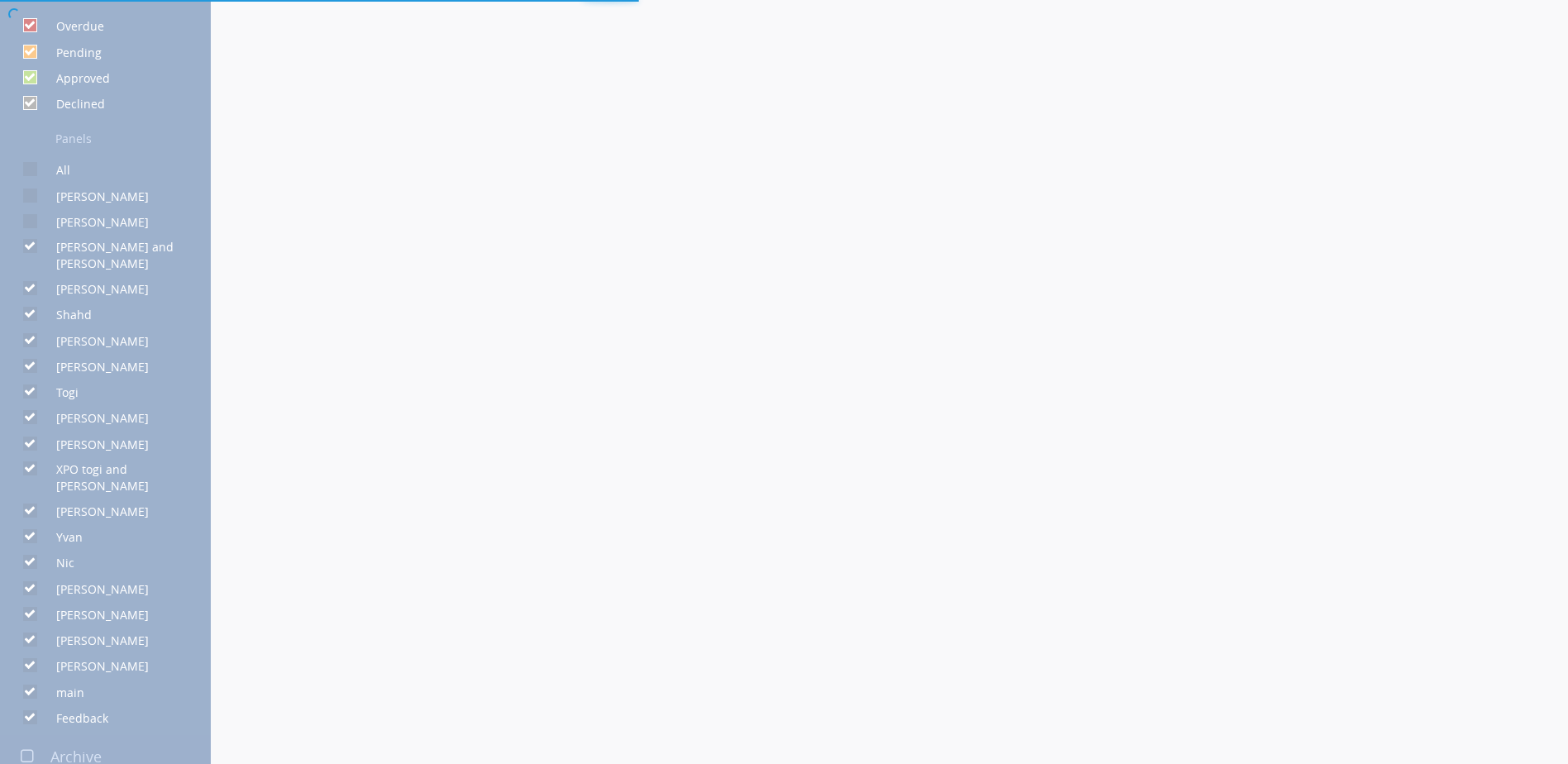
scroll to position [537, 0]
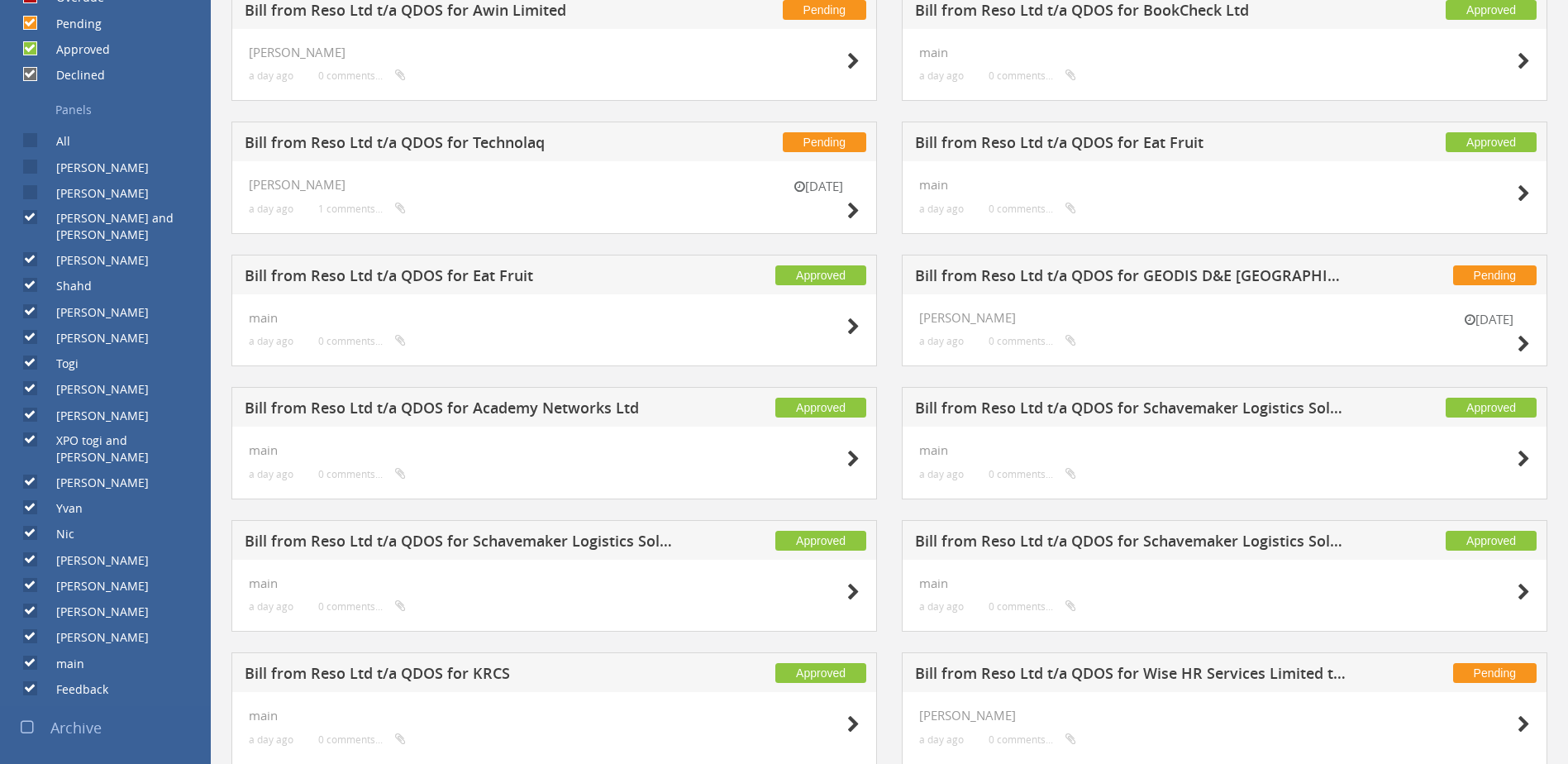
click at [39, 655] on label "main" at bounding box center [61, 663] width 45 height 17
click at [34, 657] on input "main" at bounding box center [28, 662] width 10 height 11
checkbox input "false"
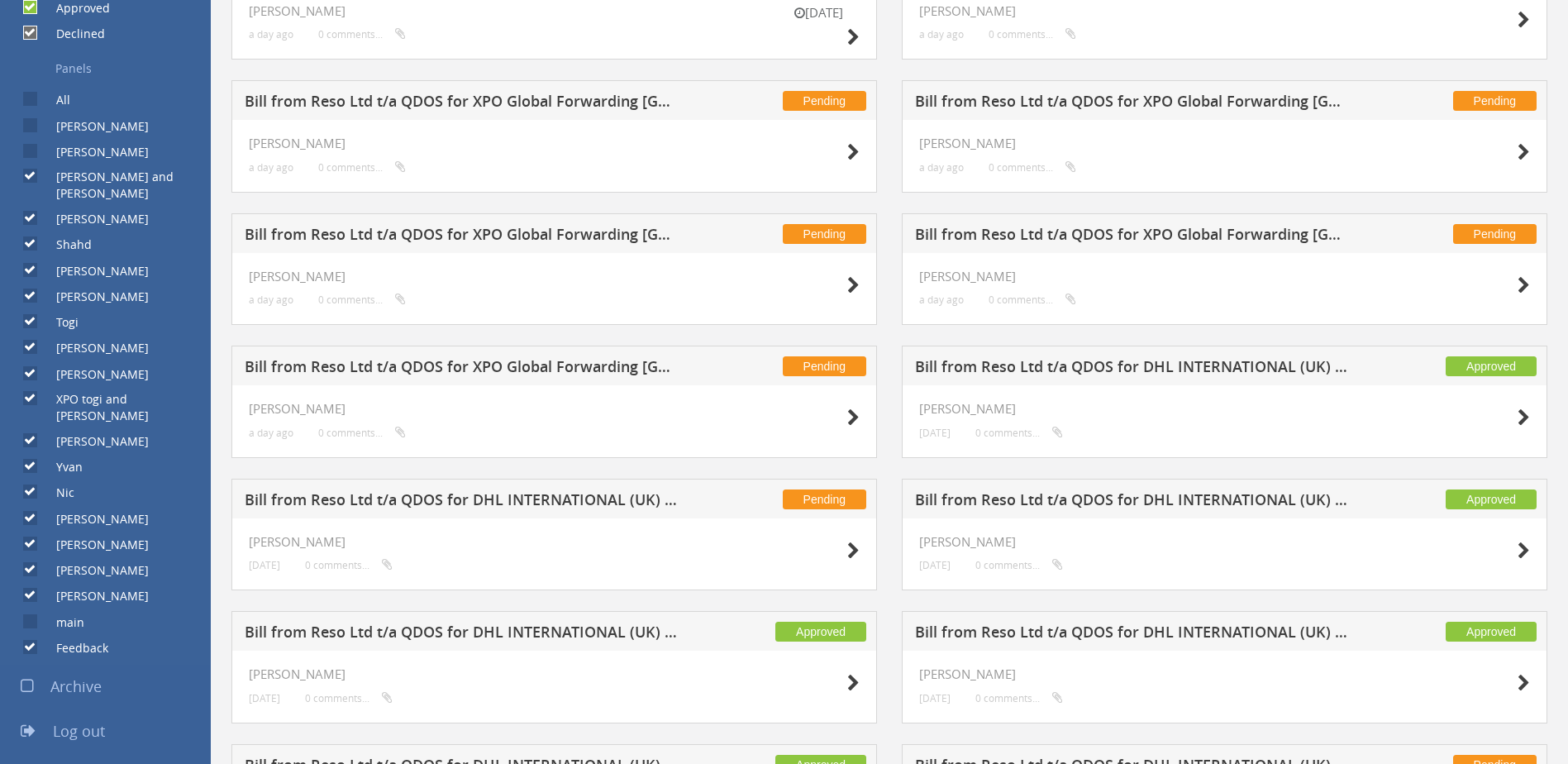
scroll to position [1123, 0]
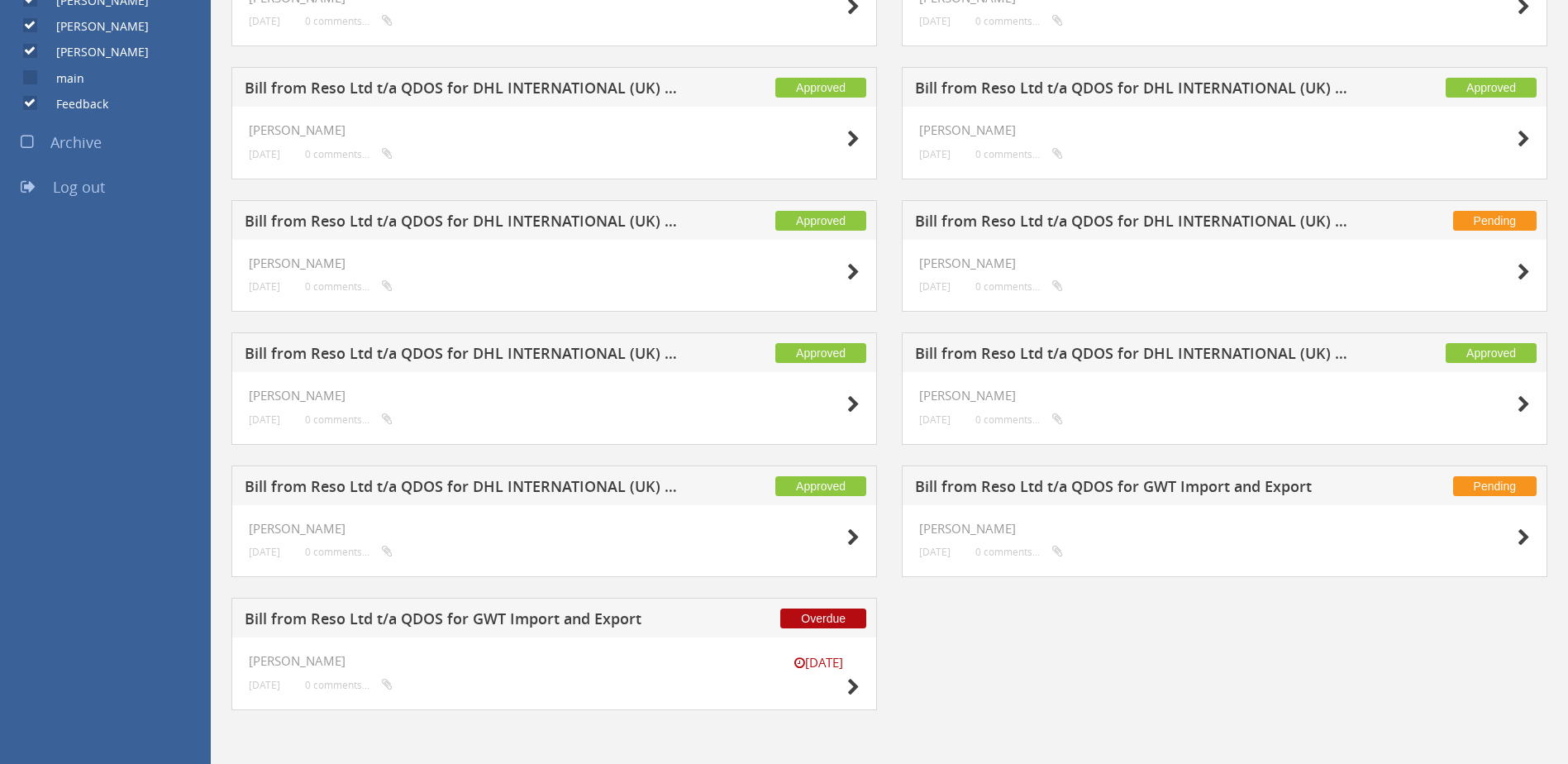
click at [883, 536] on div "Approved Bill from Reso Ltd t/a QDOS for DHL INTERNATIONAL (UK) LTD [GEOGRAPHIC…" at bounding box center [554, 532] width 670 height 133
click at [879, 60] on div "Pending Bill from Reso Ltd t/a QDOS for DHL INTERNATIONAL (UK) LTD [GEOGRAPHIC_…" at bounding box center [554, 1] width 670 height 133
